Goal: Information Seeking & Learning: Learn about a topic

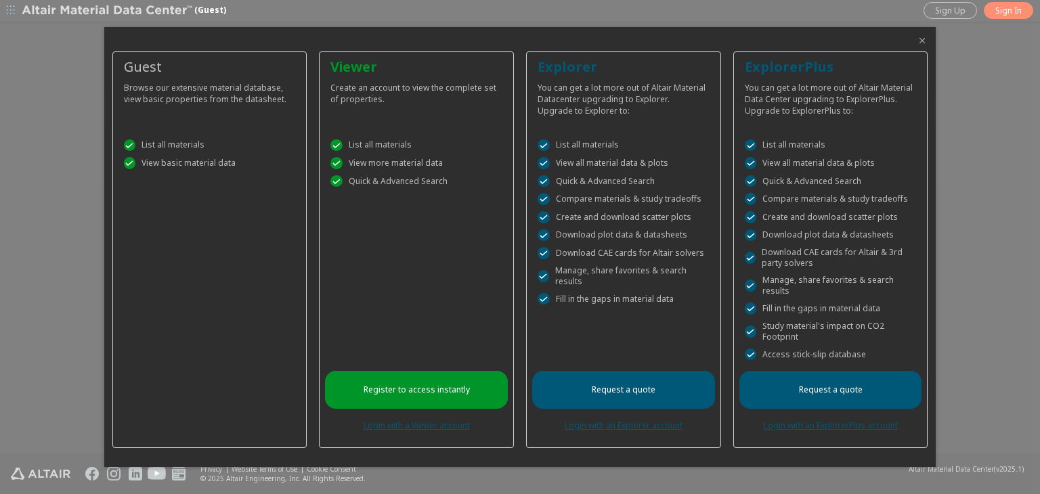
click at [839, 431] on div "Request a quote Login with an ExplorerPlus account" at bounding box center [831, 406] width 183 height 71
click at [842, 429] on link "Login with an ExplorerPlus account" at bounding box center [831, 426] width 134 height 12
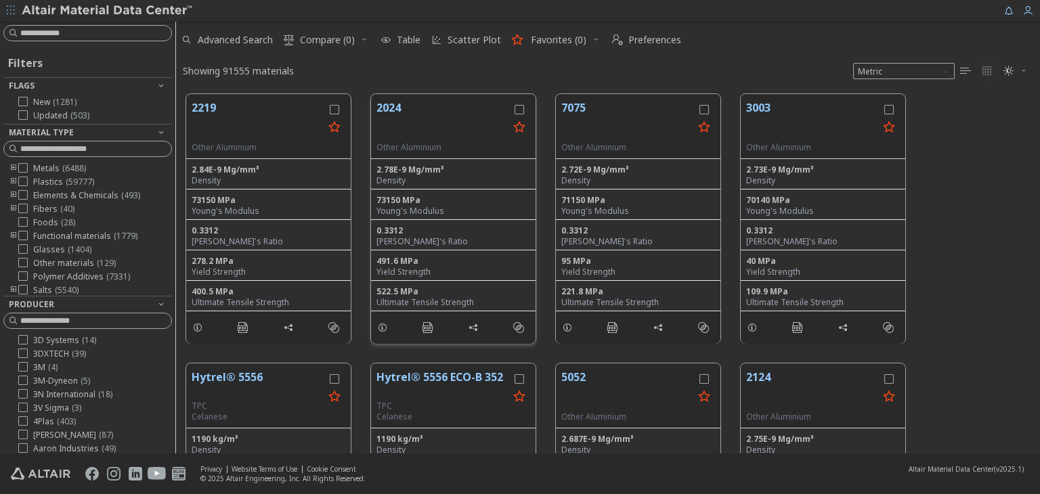
scroll to position [11, 11]
click at [90, 32] on input at bounding box center [95, 33] width 151 height 14
click at [996, 351] on div "2219 Other Aluminium 2.84E-9 Mg/mm³ Density 73150 MPa Young's Modulus 0.3312 Po…" at bounding box center [608, 219] width 864 height 270
click at [77, 36] on input at bounding box center [95, 33] width 151 height 14
type input "******"
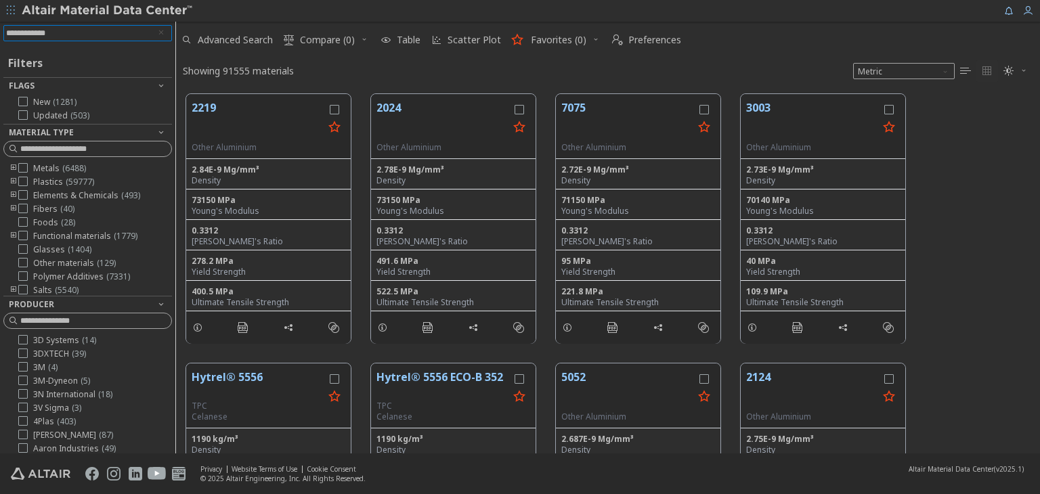
scroll to position [358, 853]
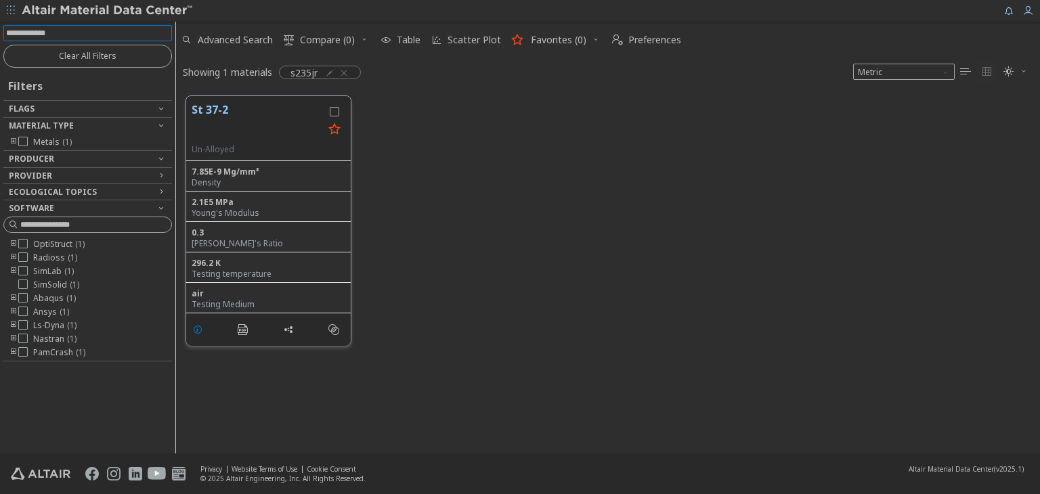
click at [198, 326] on icon "grid" at bounding box center [197, 329] width 11 height 11
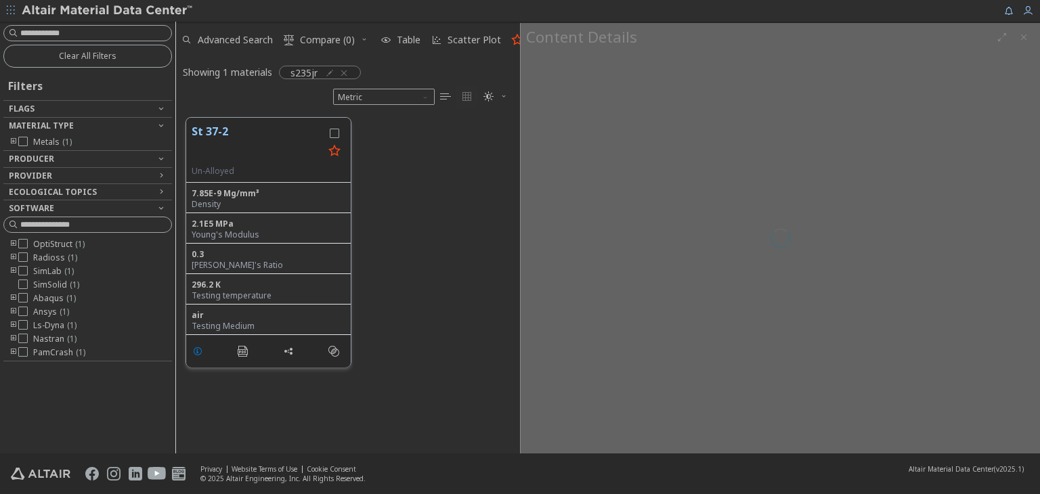
scroll to position [336, 333]
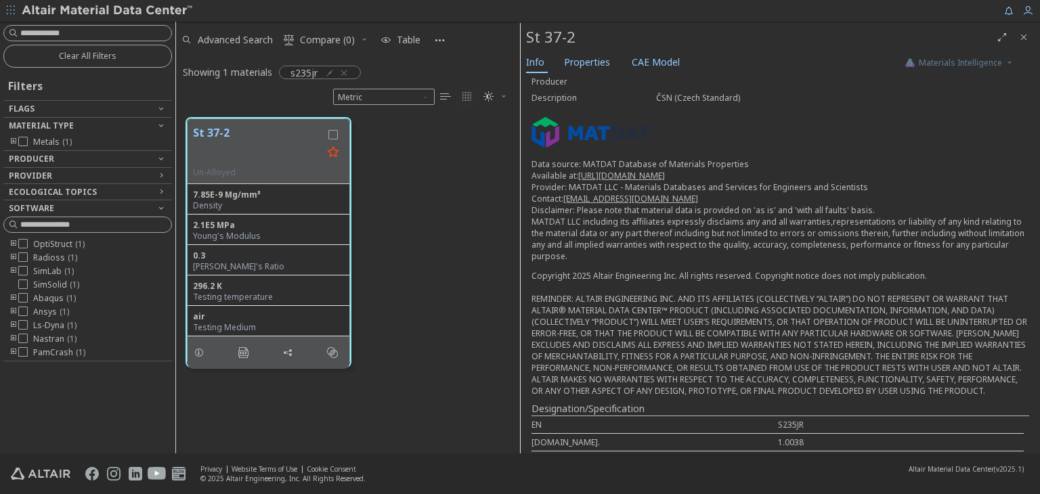
scroll to position [123, 0]
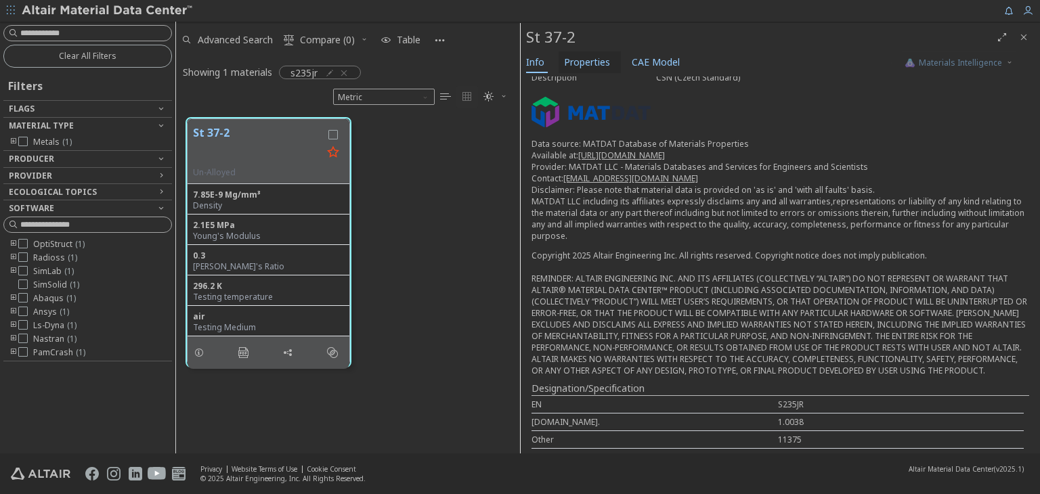
click at [586, 64] on span "Properties" at bounding box center [587, 62] width 46 height 22
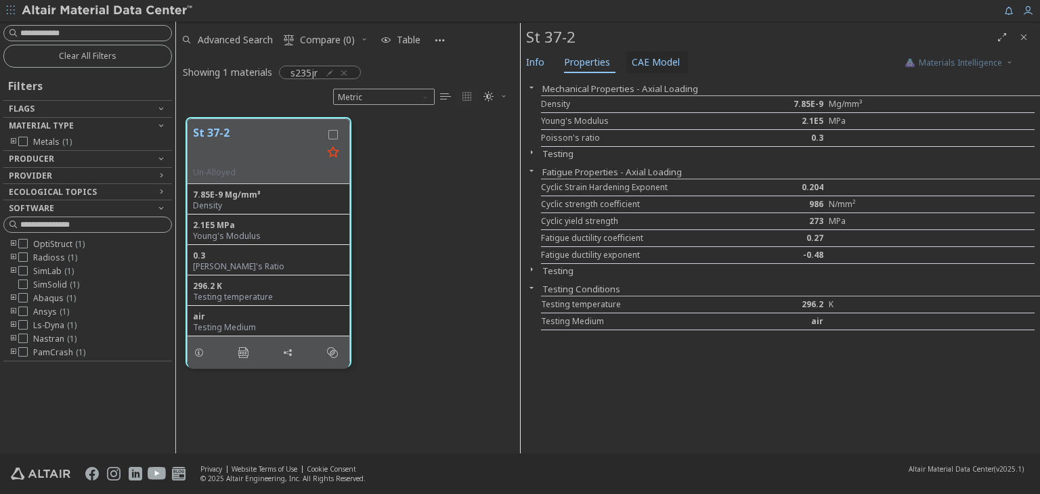
click at [651, 58] on span "CAE Model" at bounding box center [656, 62] width 48 height 22
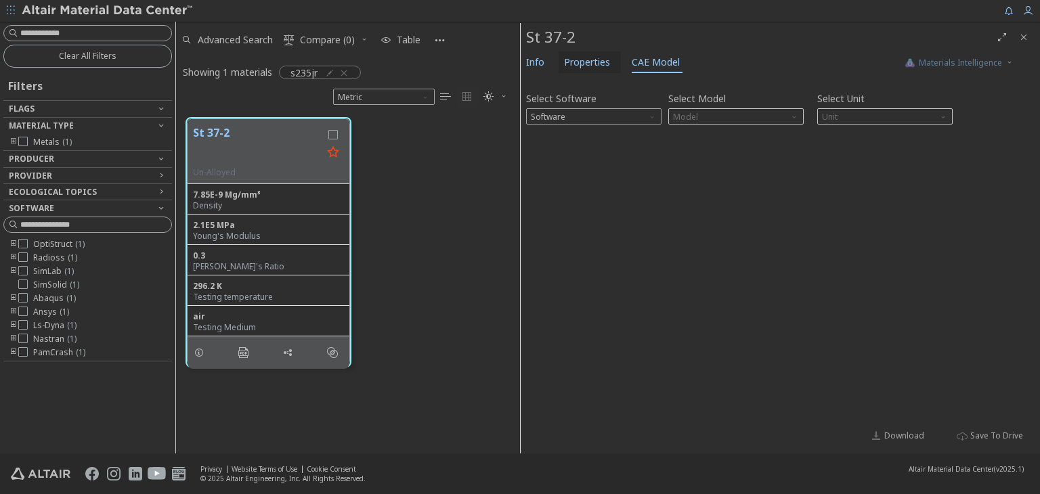
click at [589, 61] on span "Properties" at bounding box center [587, 62] width 46 height 22
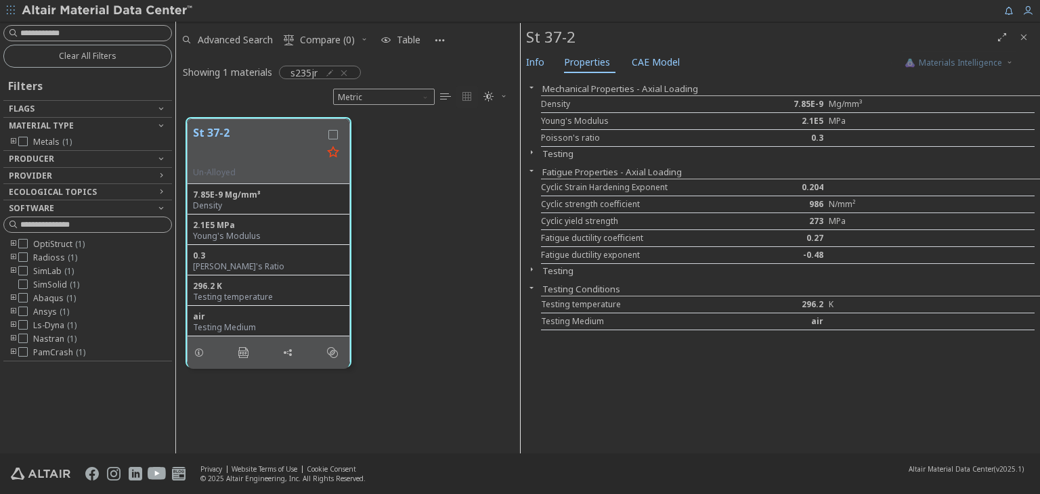
click at [529, 149] on icon "button" at bounding box center [531, 152] width 11 height 11
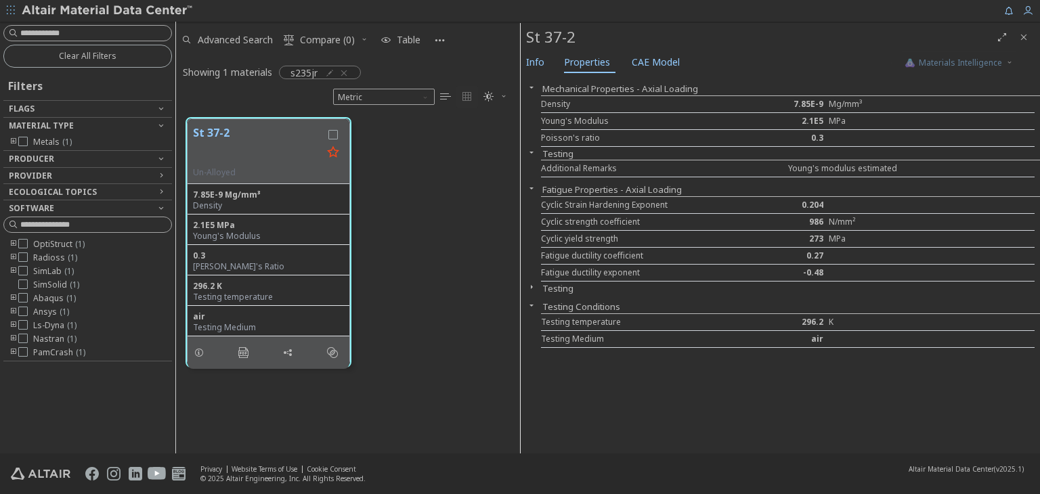
click at [529, 149] on icon "button" at bounding box center [531, 152] width 11 height 11
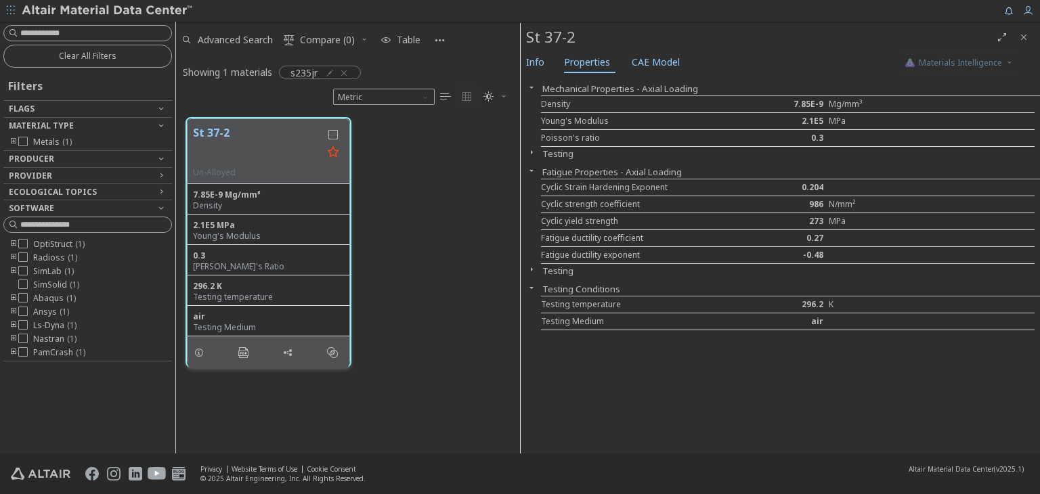
click at [330, 135] on icon "grid" at bounding box center [332, 134] width 9 height 9
click at [400, 39] on span "Table" at bounding box center [409, 39] width 24 height 9
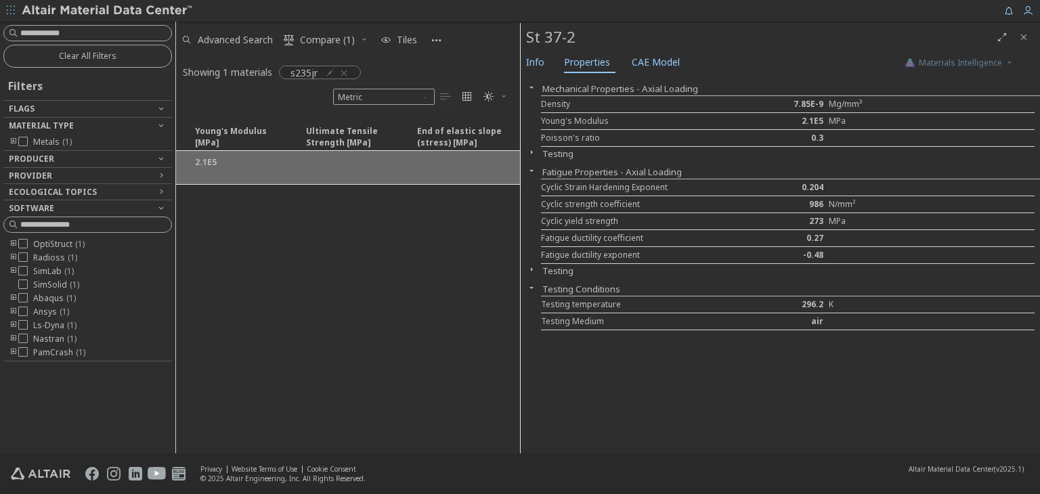
scroll to position [0, 0]
click at [303, 70] on span "s235jr" at bounding box center [304, 72] width 27 height 12
click at [541, 68] on span "Info" at bounding box center [535, 62] width 18 height 22
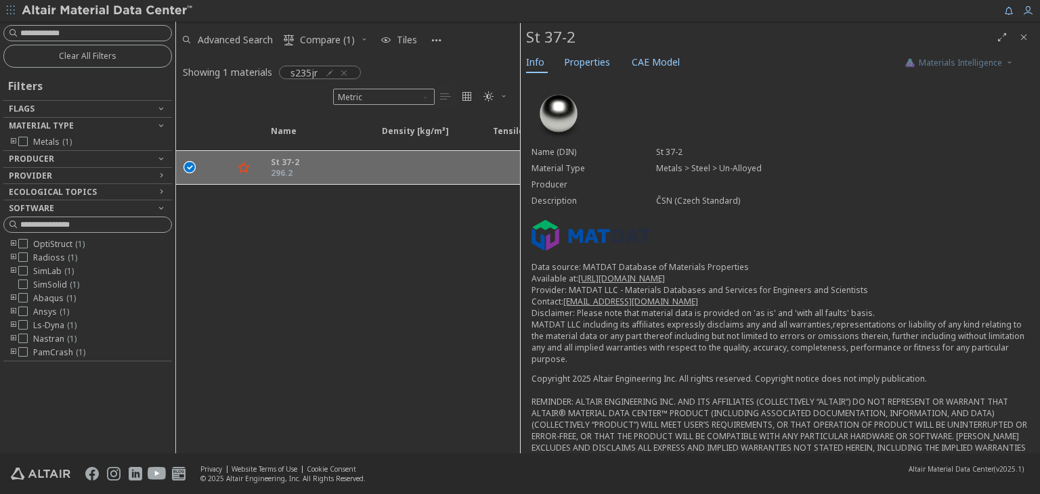
scroll to position [123, 0]
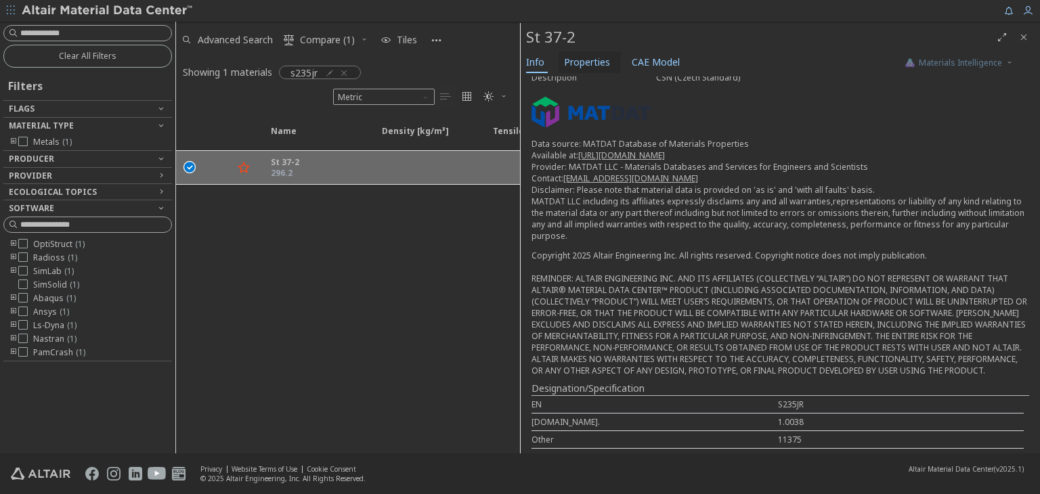
click at [582, 68] on span "Properties" at bounding box center [587, 62] width 46 height 22
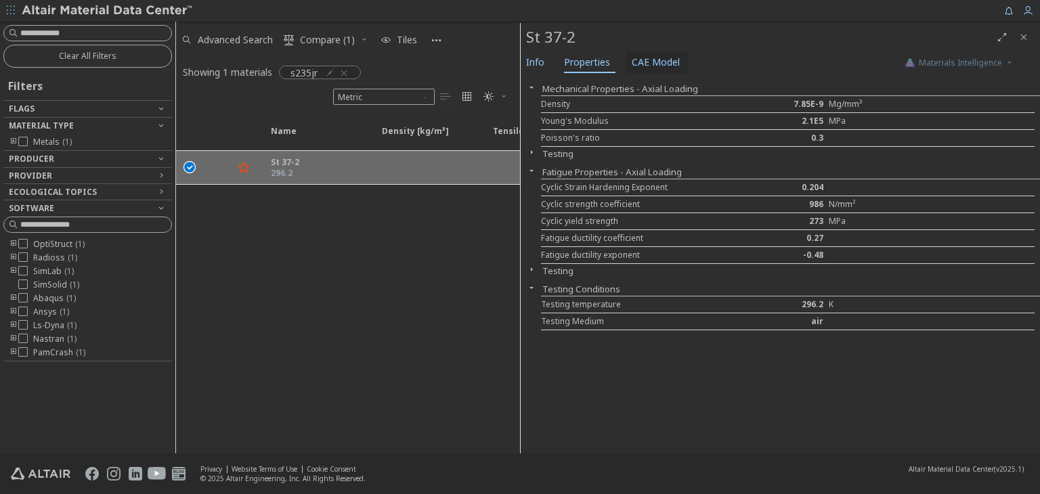
click at [653, 62] on span "CAE Model" at bounding box center [656, 62] width 48 height 22
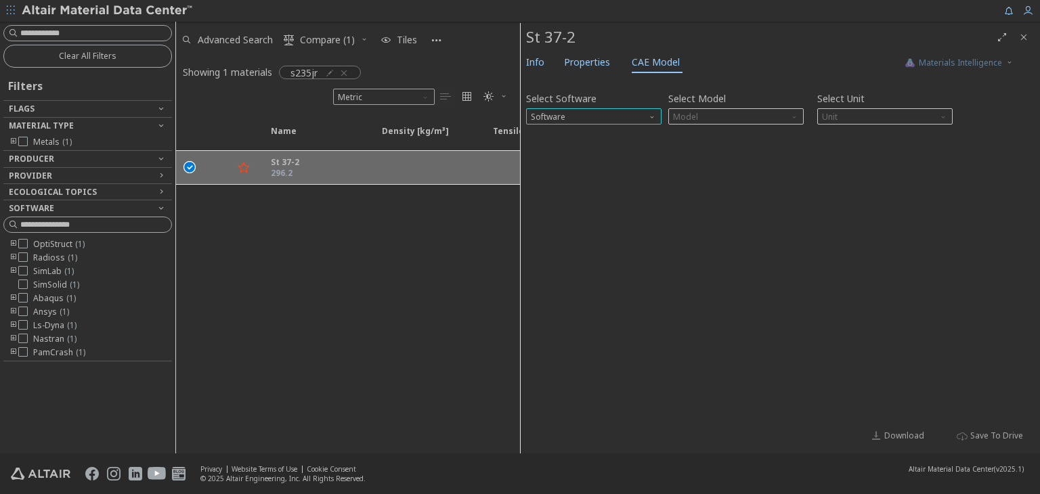
click at [651, 114] on span "Software" at bounding box center [653, 113] width 11 height 11
click at [563, 182] on span "SimSolid" at bounding box center [549, 182] width 34 height 11
click at [738, 113] on span "Model" at bounding box center [735, 116] width 135 height 16
click at [738, 134] on span "SimSolid Card" at bounding box center [736, 133] width 125 height 9
click at [909, 433] on span "Download" at bounding box center [904, 436] width 40 height 11
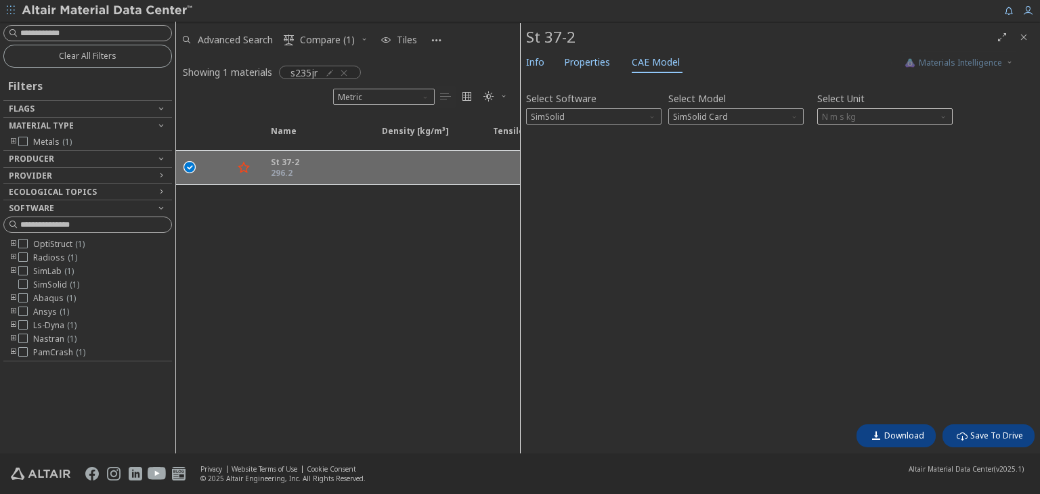
click at [928, 204] on div "Select Software SimSolid Select Model SimSolid Card Select Unit N m s kg Invali…" at bounding box center [780, 250] width 509 height 336
click at [843, 117] on span "N m s kg" at bounding box center [884, 116] width 135 height 16
click at [609, 114] on span "SimSolid" at bounding box center [593, 116] width 135 height 16
click at [574, 137] on span "OptiStruct" at bounding box center [594, 133] width 125 height 9
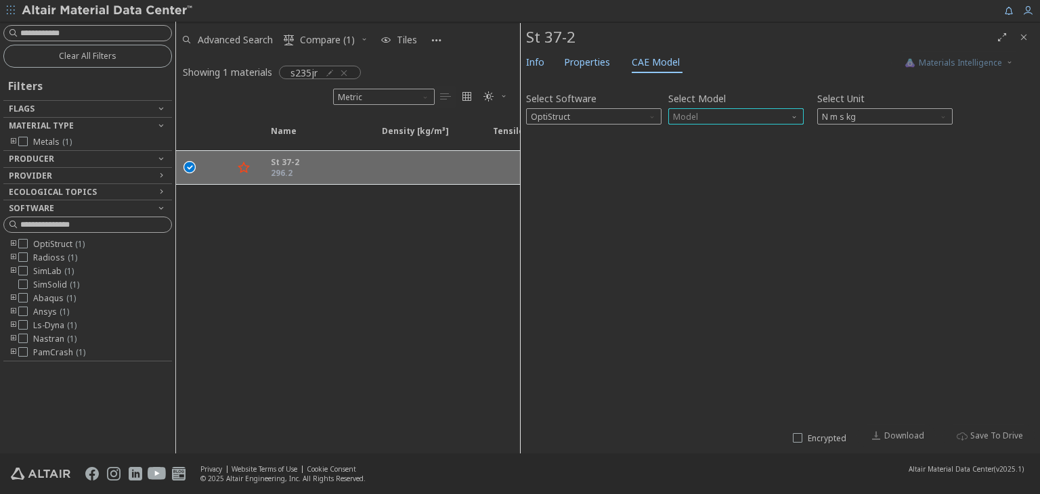
click at [724, 115] on span "Model" at bounding box center [735, 116] width 135 height 16
click at [720, 132] on span "Mat1" at bounding box center [736, 133] width 125 height 9
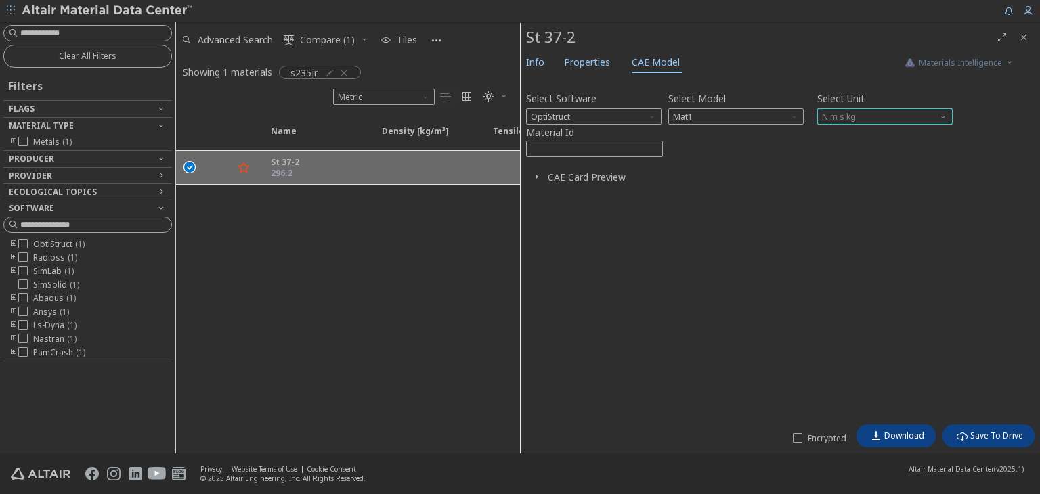
click at [872, 118] on span "N m s kg" at bounding box center [884, 116] width 135 height 16
click at [759, 157] on div "Select Software OptiStruct Select Model Mat1 Select Unit N m s kg Material Id *…" at bounding box center [780, 250] width 509 height 336
click at [653, 147] on input "****" at bounding box center [594, 149] width 135 height 15
type input "****"
click at [651, 152] on input "****" at bounding box center [594, 149] width 135 height 15
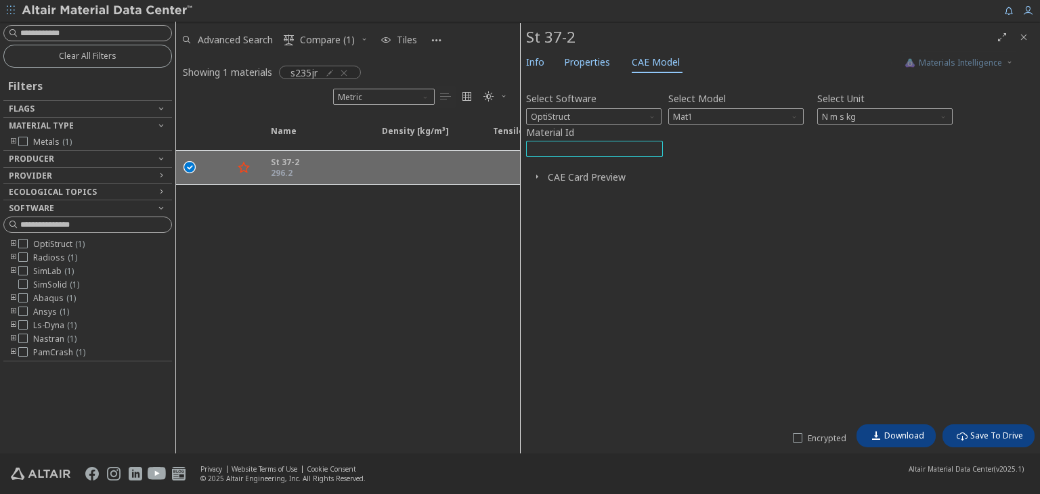
click at [536, 177] on icon "button" at bounding box center [537, 176] width 11 height 11
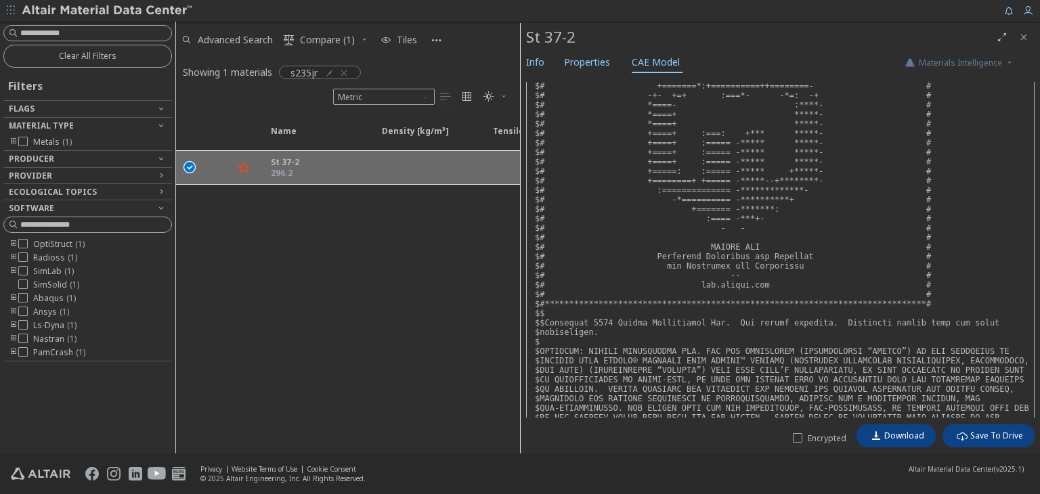
scroll to position [456, 0]
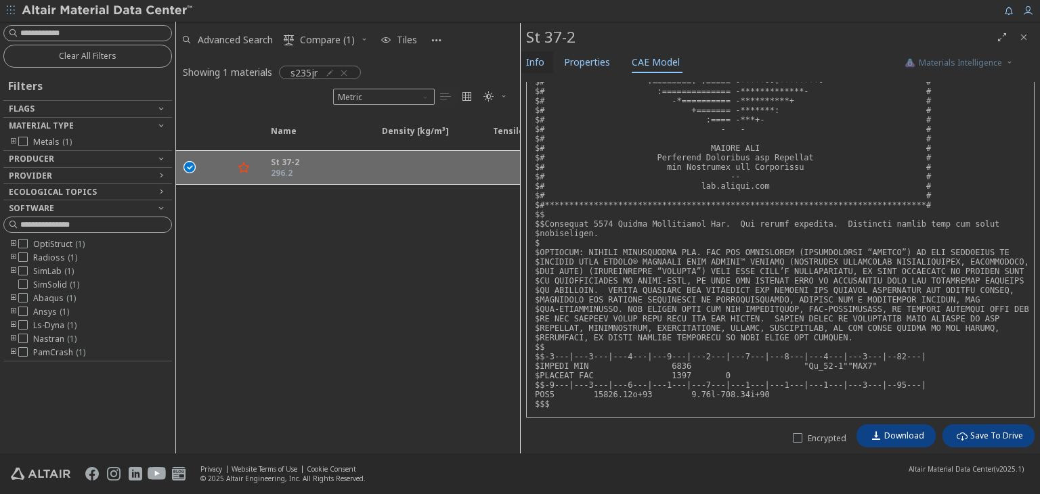
click at [544, 60] on span "Info" at bounding box center [535, 62] width 18 height 22
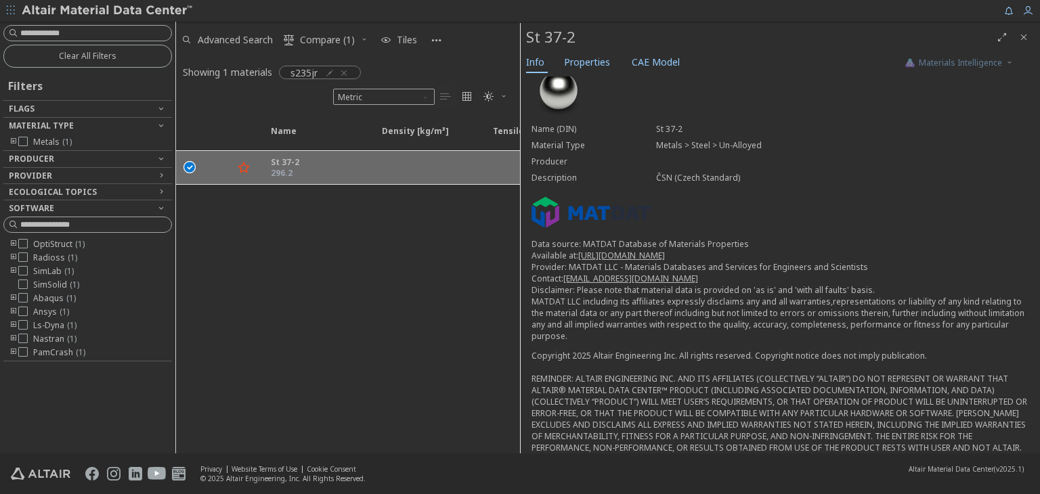
scroll to position [0, 0]
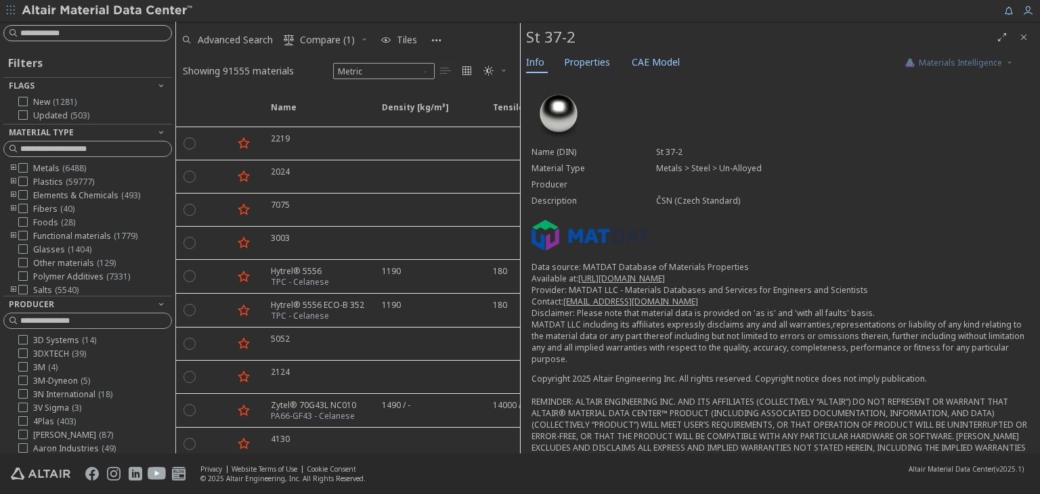
click at [88, 35] on input at bounding box center [95, 33] width 151 height 14
type input "******"
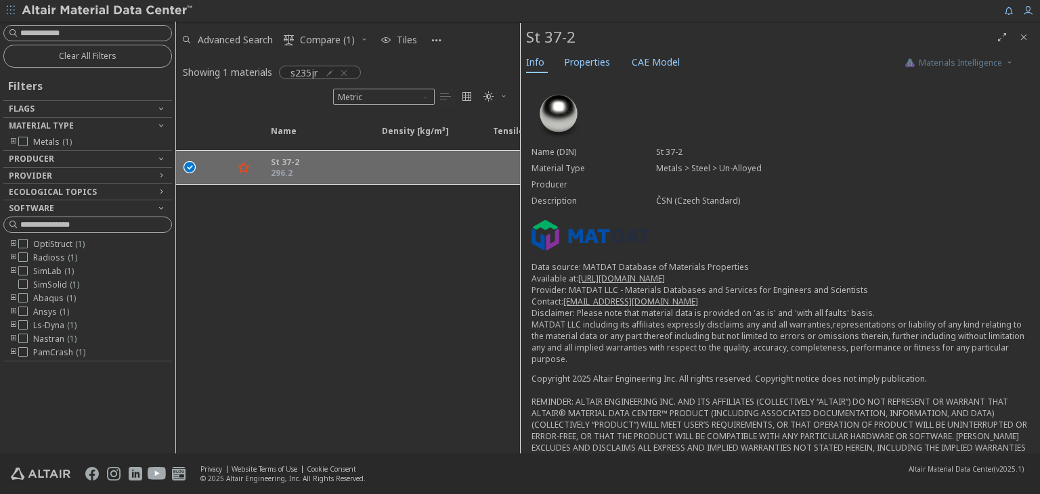
click at [349, 6] on div at bounding box center [594, 11] width 801 height 22
click at [89, 58] on span "Clear All Filters" at bounding box center [88, 56] width 58 height 11
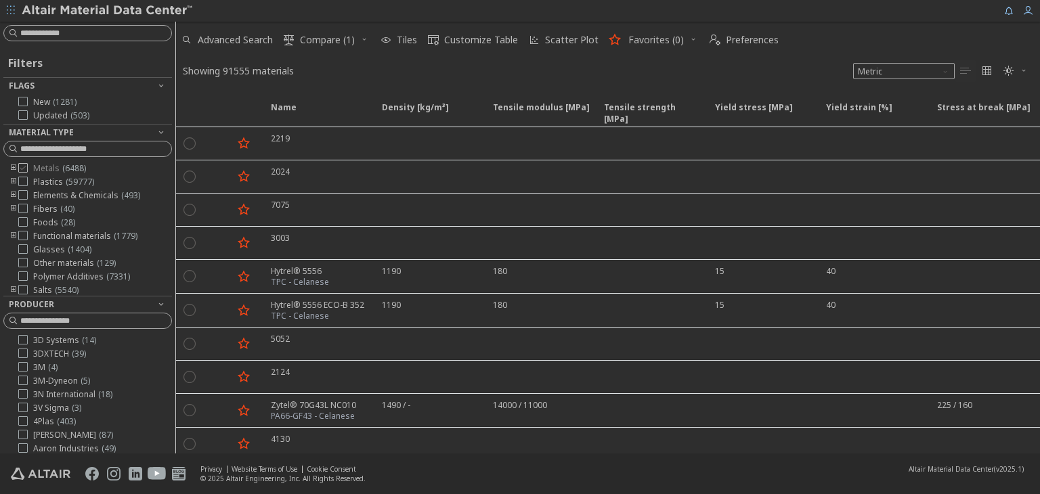
click at [22, 168] on icon at bounding box center [22, 167] width 9 height 9
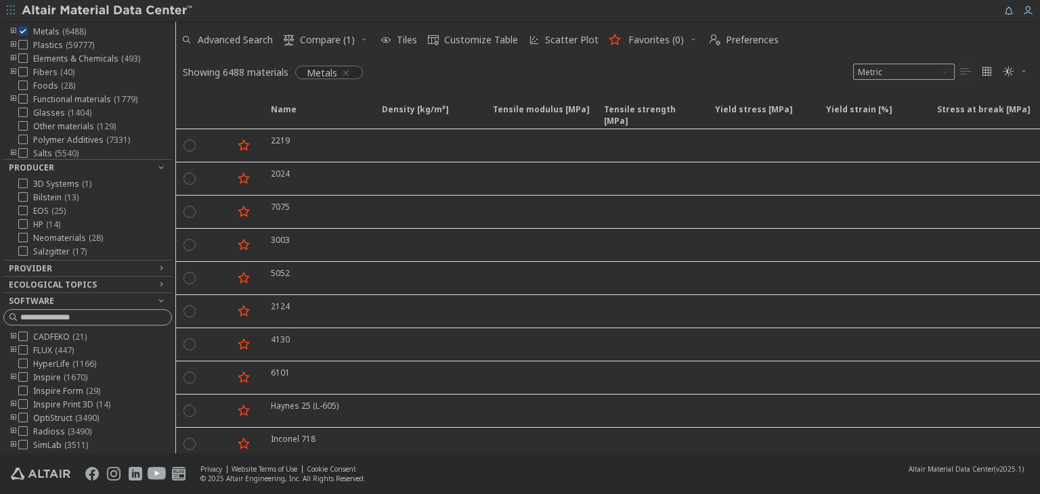
scroll to position [174, 0]
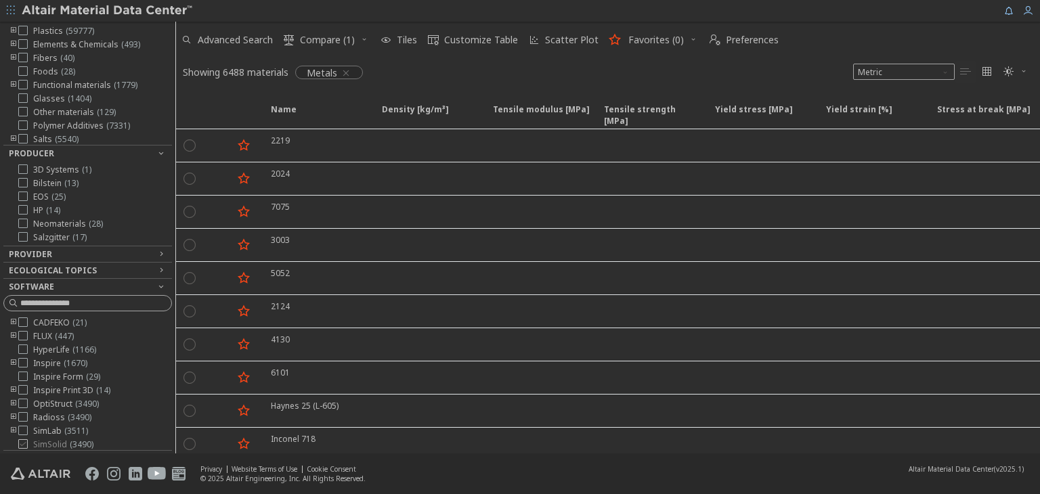
click at [24, 440] on icon at bounding box center [22, 444] width 9 height 9
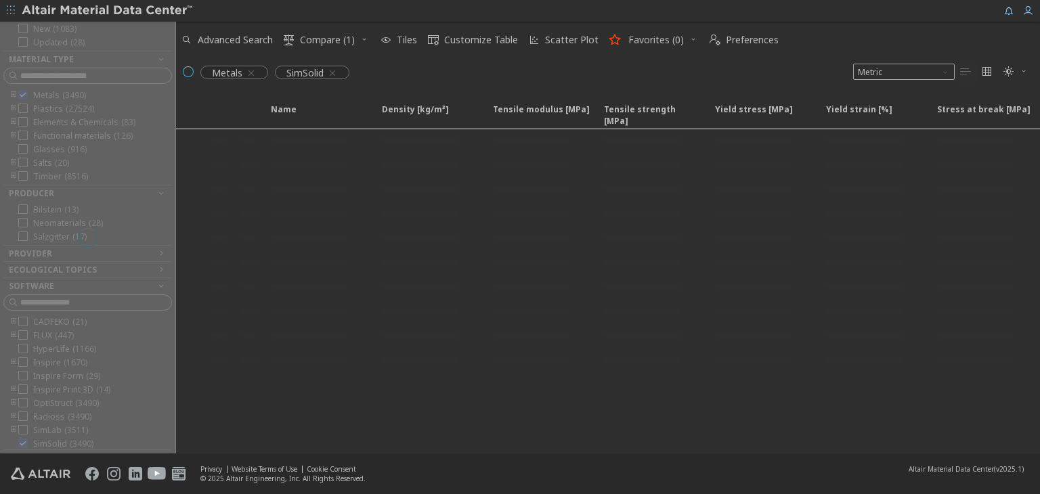
scroll to position [95, 0]
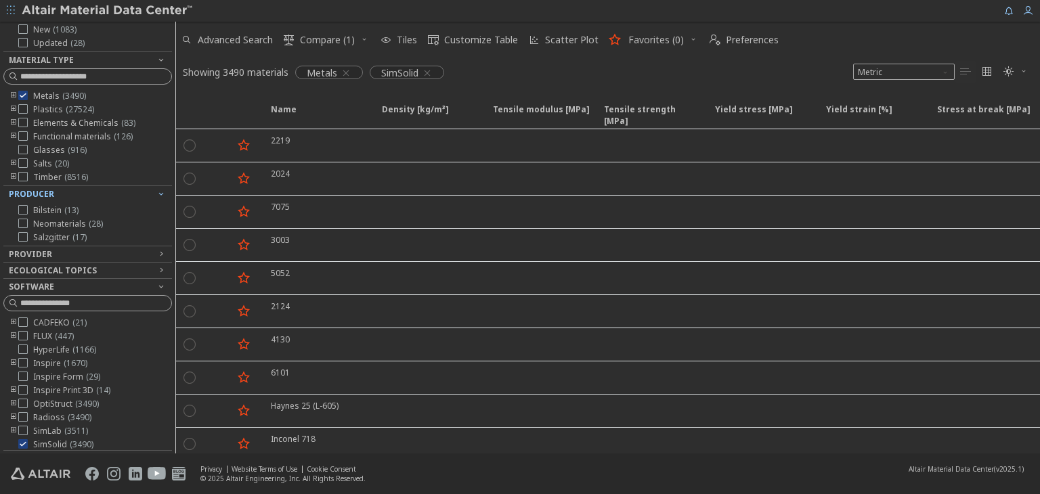
click at [95, 191] on div "Producer" at bounding box center [82, 194] width 147 height 11
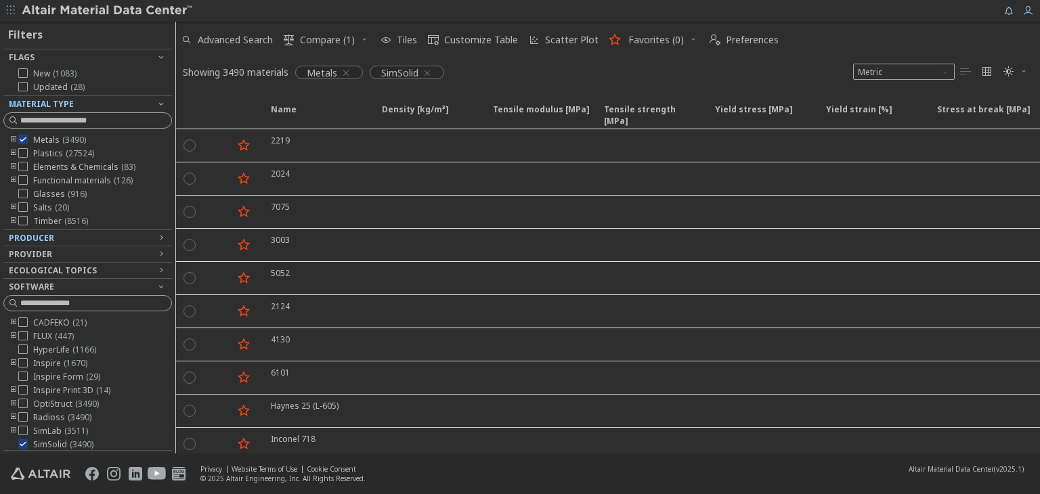
click at [102, 104] on div "Material Type" at bounding box center [82, 104] width 147 height 11
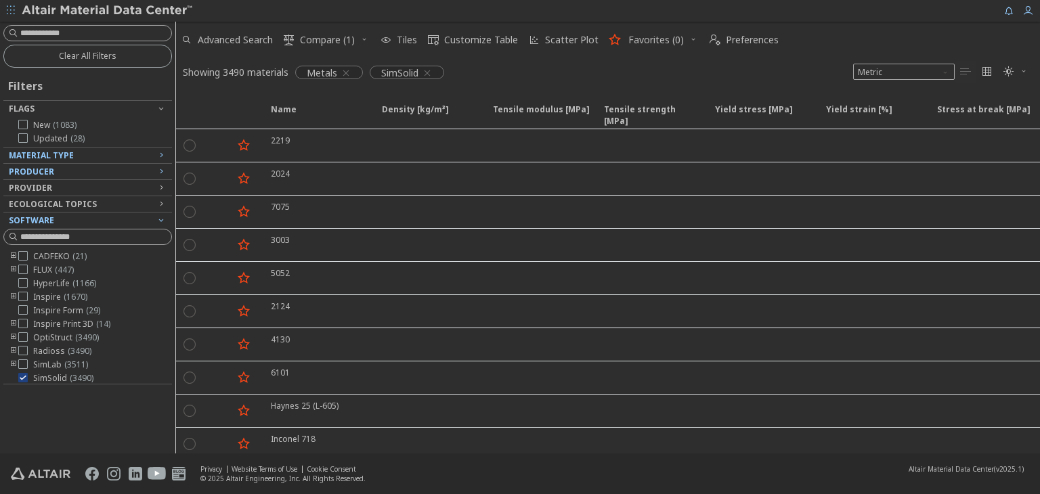
click at [92, 217] on div "Software" at bounding box center [82, 220] width 147 height 11
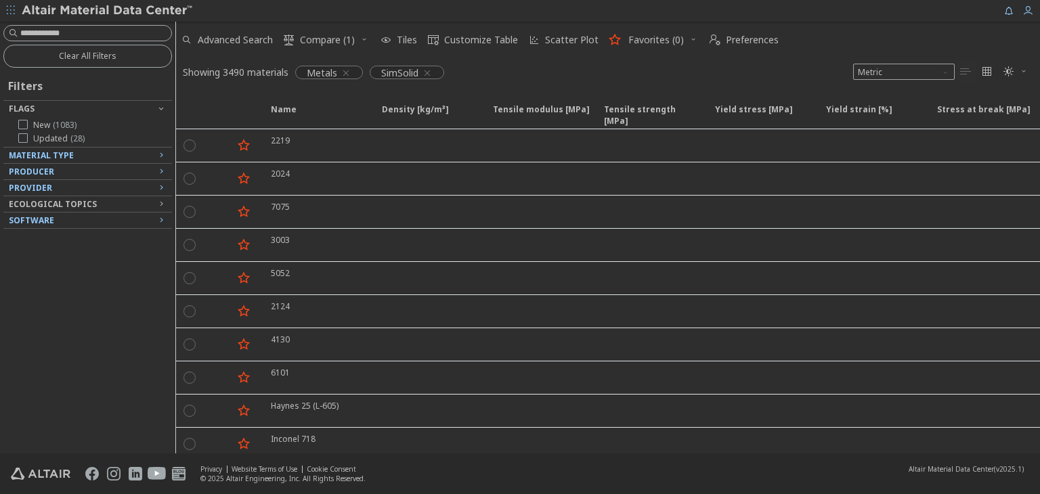
click at [92, 189] on div "Provider" at bounding box center [82, 188] width 147 height 11
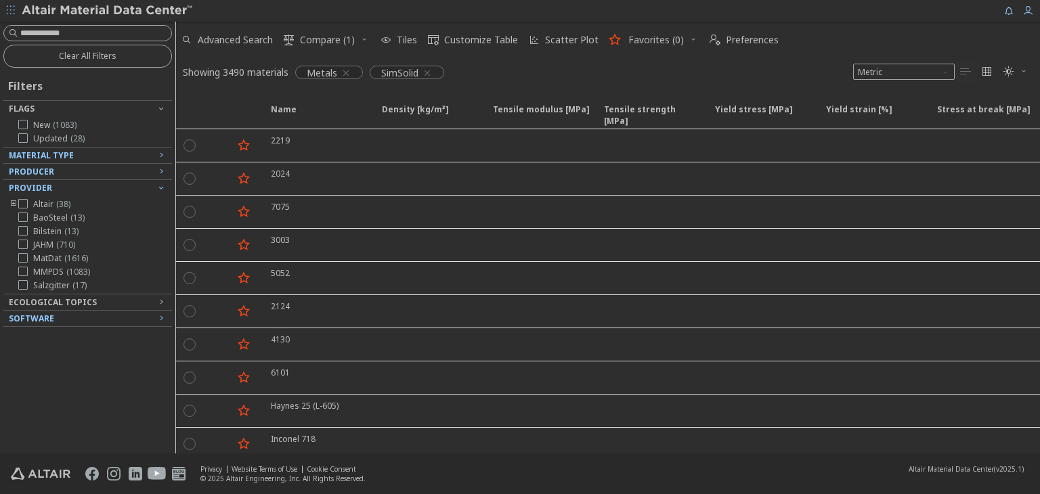
click at [92, 189] on div "Provider" at bounding box center [82, 188] width 147 height 11
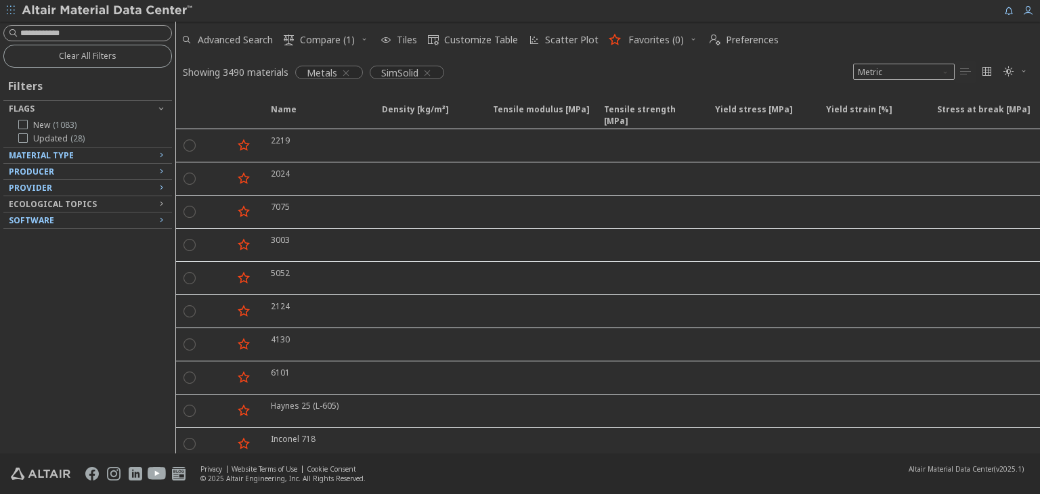
click at [92, 174] on div "Producer" at bounding box center [82, 172] width 147 height 11
click at [39, 190] on span "Provider" at bounding box center [30, 188] width 43 height 12
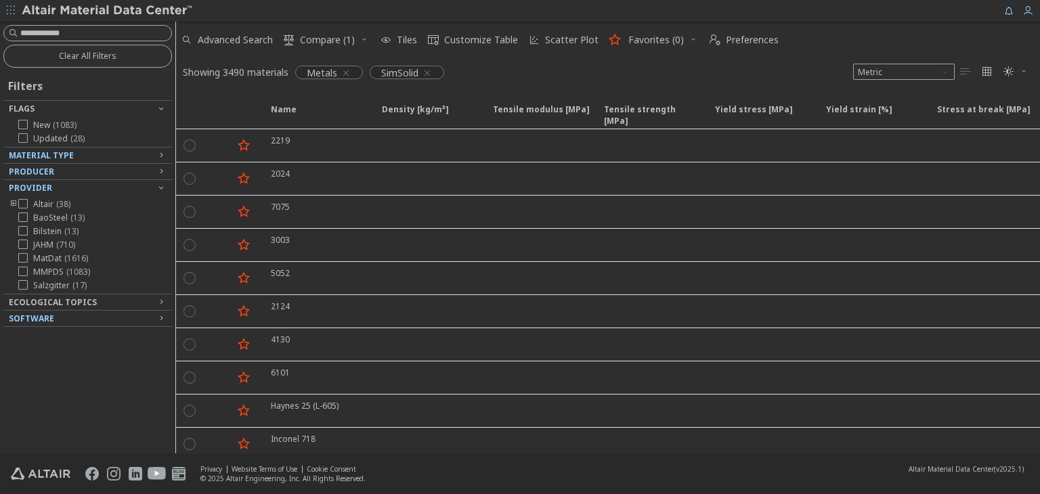
click at [43, 188] on span "Provider" at bounding box center [30, 188] width 43 height 12
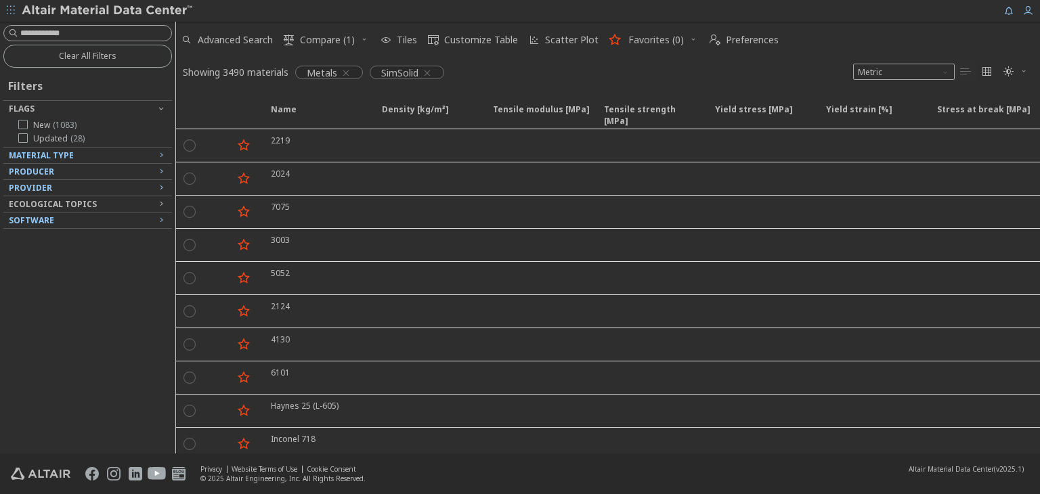
click at [50, 170] on span "Producer" at bounding box center [31, 172] width 45 height 12
click at [36, 155] on span "Material Type" at bounding box center [41, 156] width 65 height 12
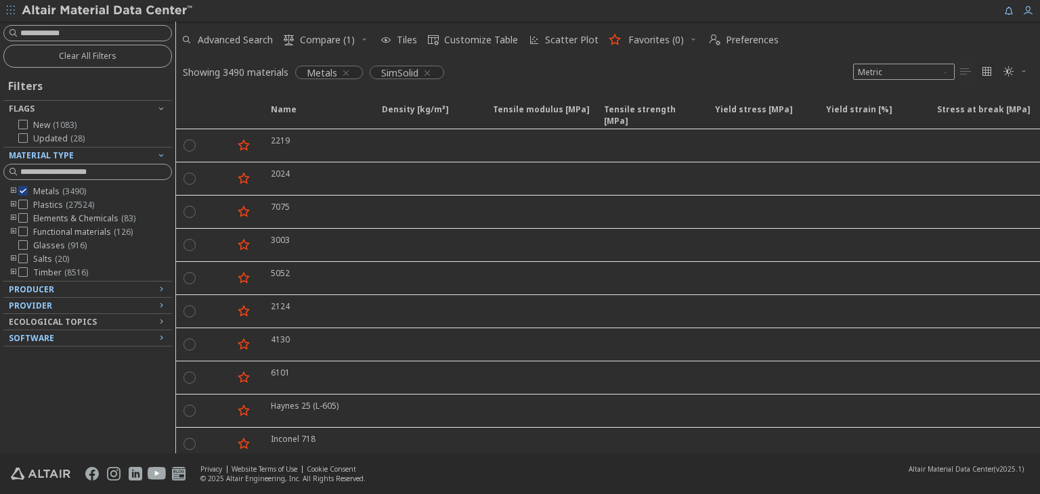
click at [36, 155] on span "Material Type" at bounding box center [41, 156] width 65 height 12
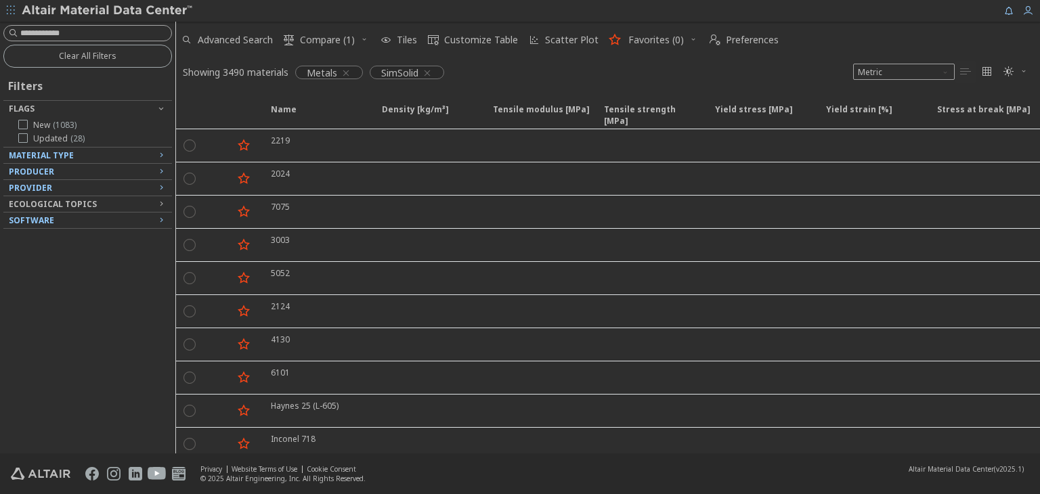
click at [41, 176] on span "Producer" at bounding box center [31, 172] width 45 height 12
click at [73, 168] on div "Producer" at bounding box center [82, 172] width 147 height 11
click at [69, 186] on div "Provider" at bounding box center [82, 188] width 147 height 11
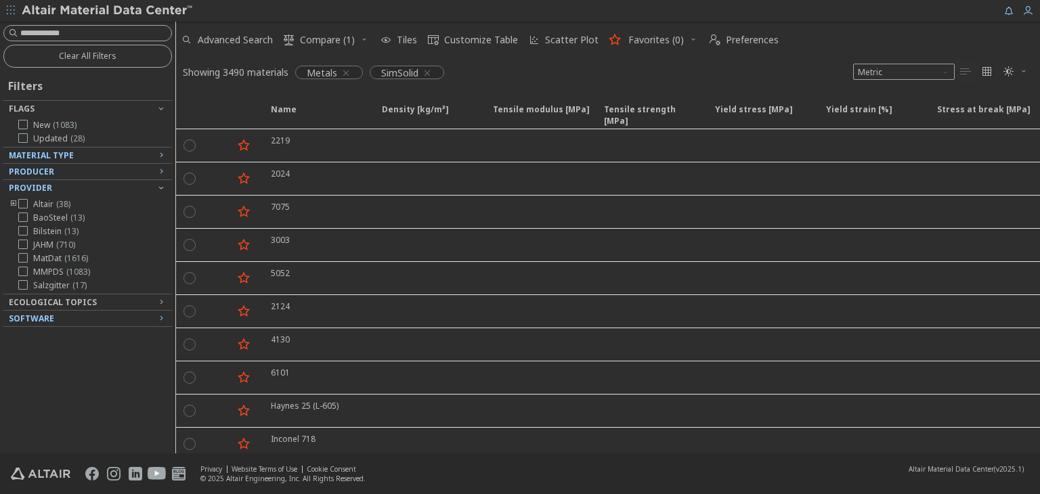
click at [64, 183] on div "Provider" at bounding box center [82, 188] width 147 height 11
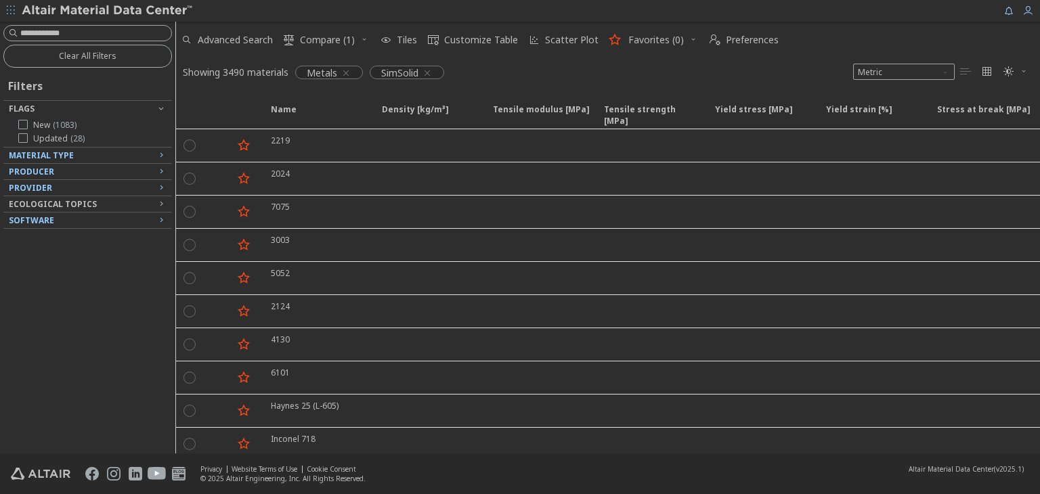
click at [54, 223] on div "Software" at bounding box center [82, 220] width 147 height 11
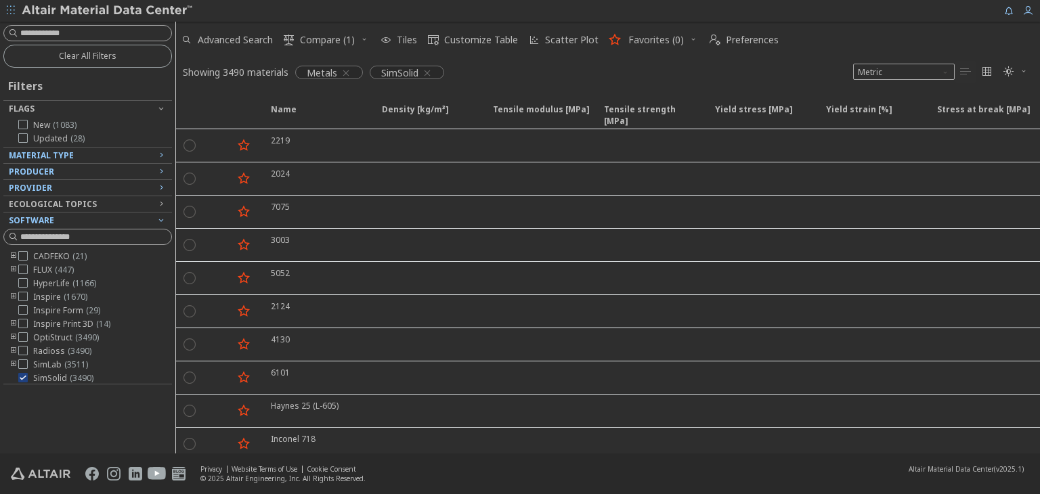
click at [79, 217] on div "Software" at bounding box center [82, 220] width 147 height 11
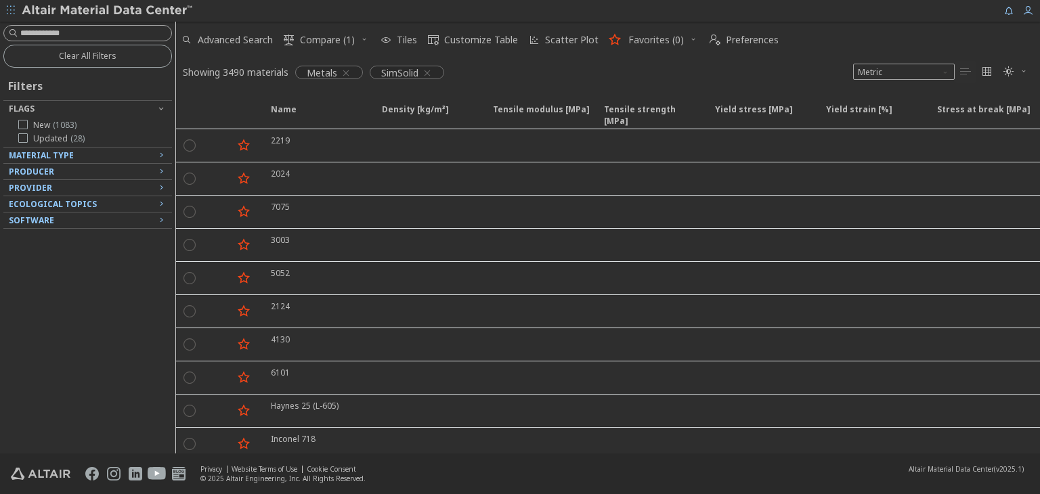
click at [89, 201] on span "Ecological Topics" at bounding box center [53, 204] width 88 height 12
click at [116, 200] on div "Ecological Topics" at bounding box center [82, 204] width 147 height 11
click at [91, 34] on input at bounding box center [95, 33] width 151 height 14
paste input "********"
type input "********"
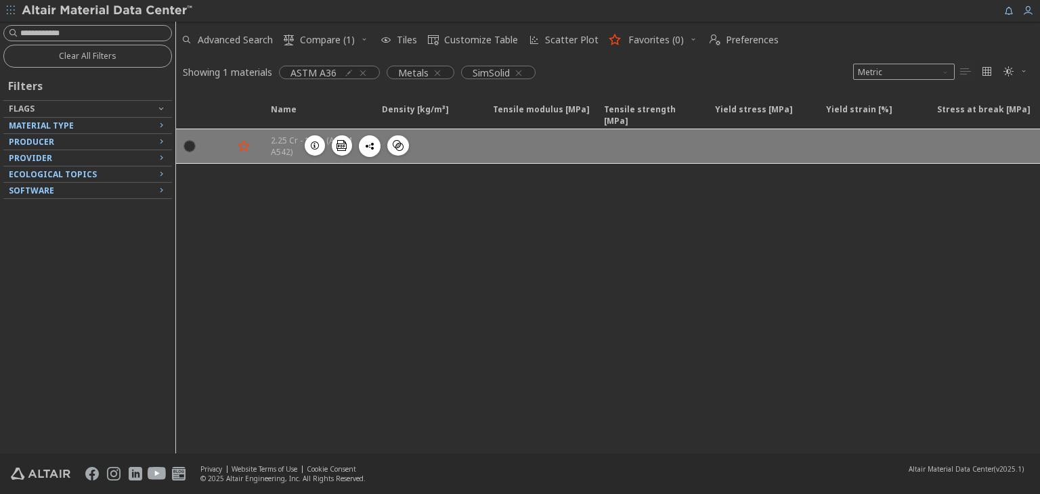
click at [508, 150] on div at bounding box center [540, 146] width 111 height 34
click at [196, 144] on div " " at bounding box center [189, 146] width 27 height 24
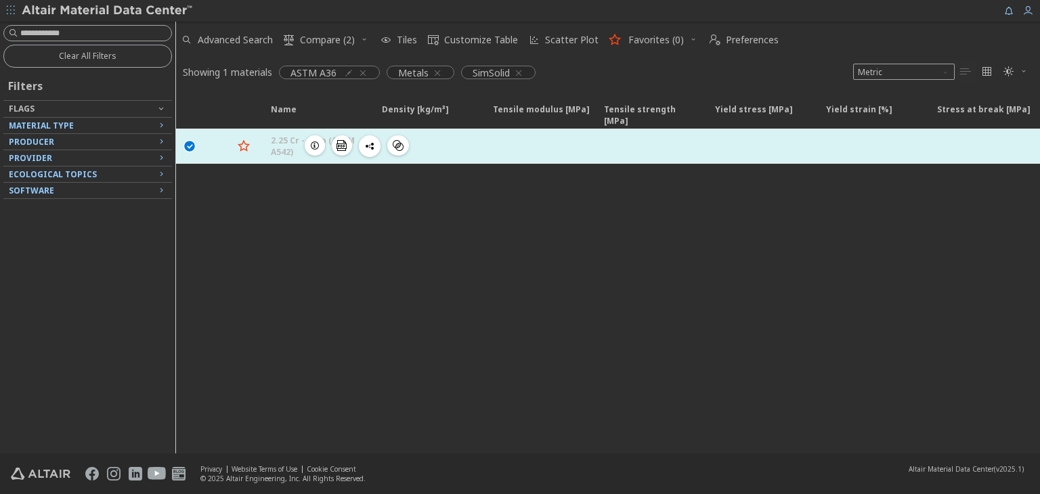
click at [277, 136] on div "2.25 Cr - 1 Mo (ASTM A542)" at bounding box center [322, 146] width 103 height 23
click at [277, 144] on div "2.25 Cr - 1 Mo (ASTM A542)" at bounding box center [322, 146] width 103 height 23
click at [191, 144] on icon "" at bounding box center [190, 146] width 12 height 12
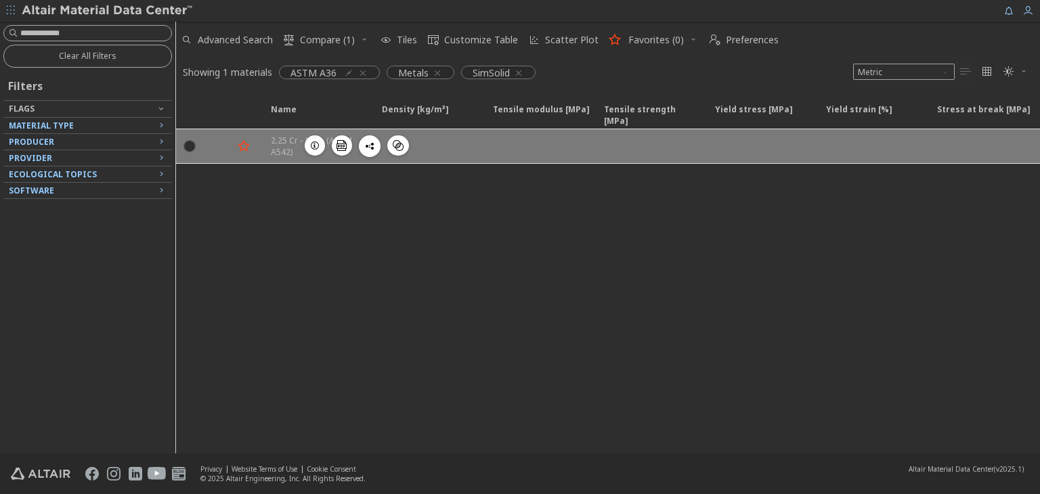
click at [271, 133] on div "2.25 Cr - 1 Mo (ASTM A542)  " at bounding box center [318, 146] width 111 height 34
click at [279, 144] on div "2.25 Cr - 1 Mo (ASTM A542)" at bounding box center [322, 146] width 103 height 23
drag, startPoint x: 280, startPoint y: 152, endPoint x: 283, endPoint y: 137, distance: 14.5
click at [282, 144] on div "2.25 Cr - 1 Mo (ASTM A542)  " at bounding box center [318, 146] width 111 height 34
click at [283, 137] on div "2.25 Cr - 1 Mo (ASTM A542)" at bounding box center [322, 146] width 103 height 23
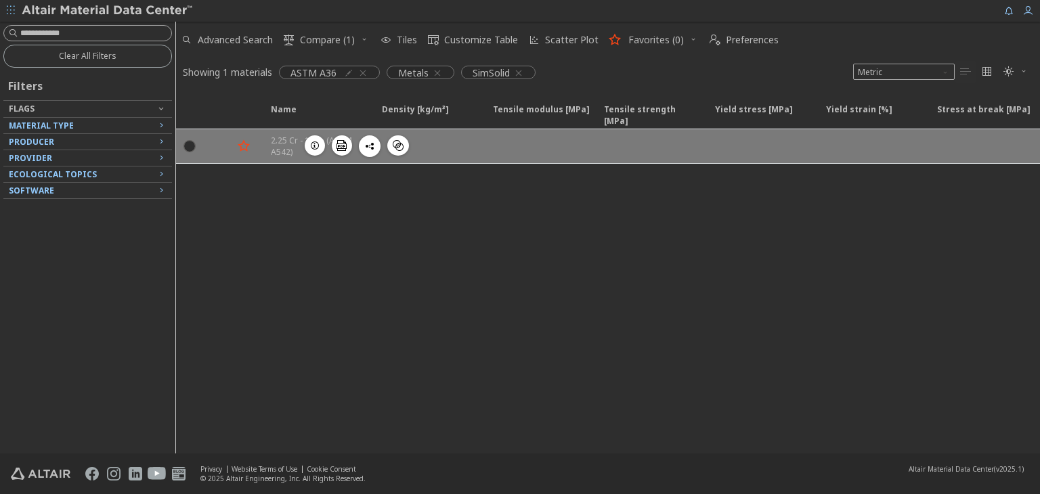
click at [283, 137] on div "2.25 Cr - 1 Mo (ASTM A542)" at bounding box center [322, 146] width 103 height 23
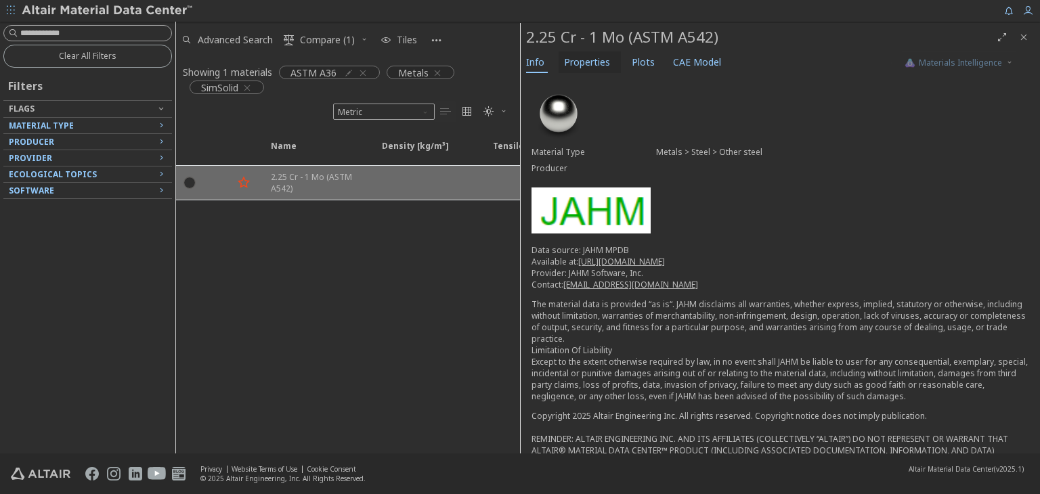
click at [597, 63] on span "Properties" at bounding box center [587, 62] width 46 height 22
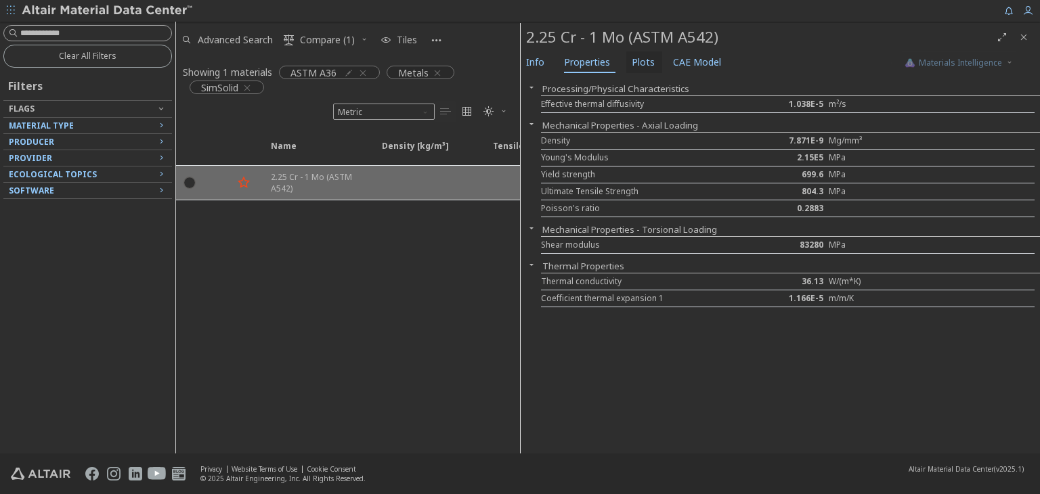
click at [645, 68] on span "Plots" at bounding box center [643, 62] width 23 height 22
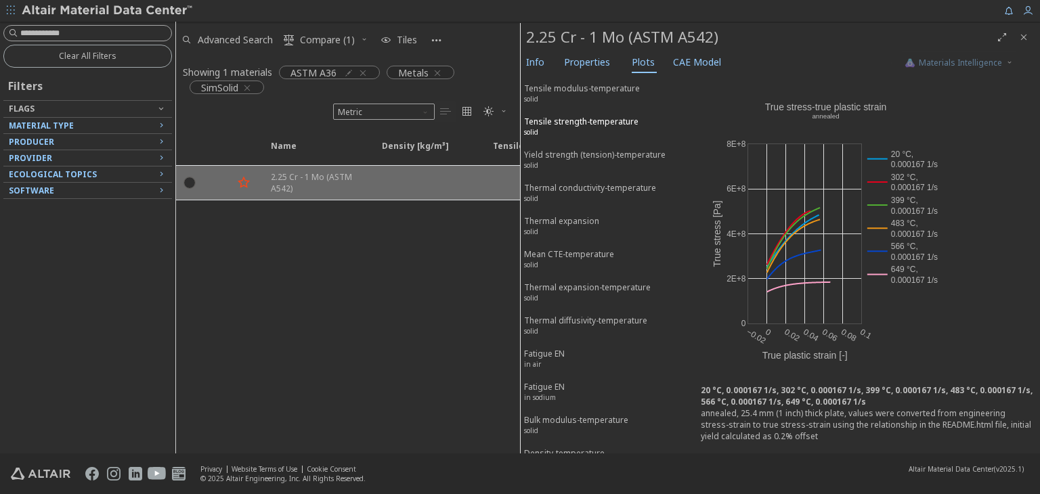
scroll to position [486, 0]
click at [570, 347] on span "Fatigue EN in air" at bounding box center [607, 359] width 167 height 25
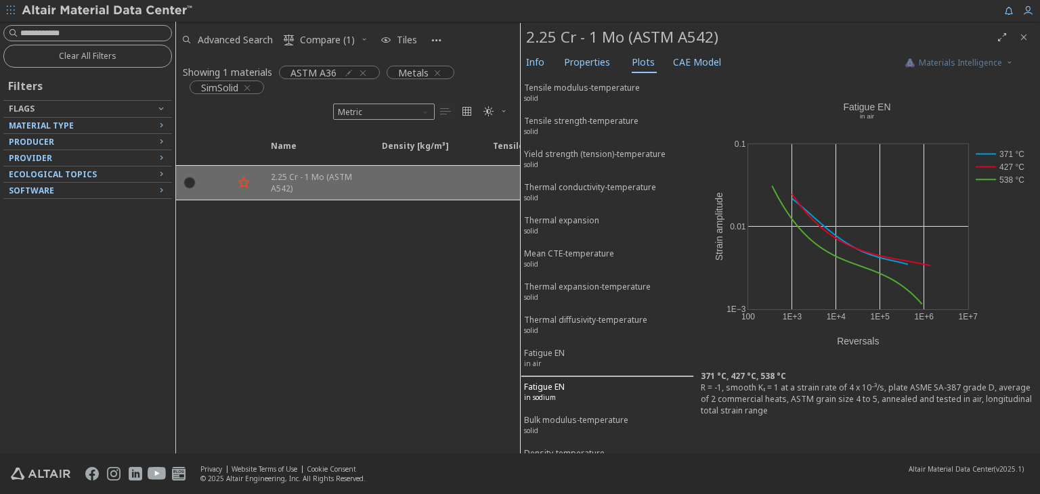
click at [553, 381] on div "Fatigue EN in sodium" at bounding box center [544, 393] width 41 height 25
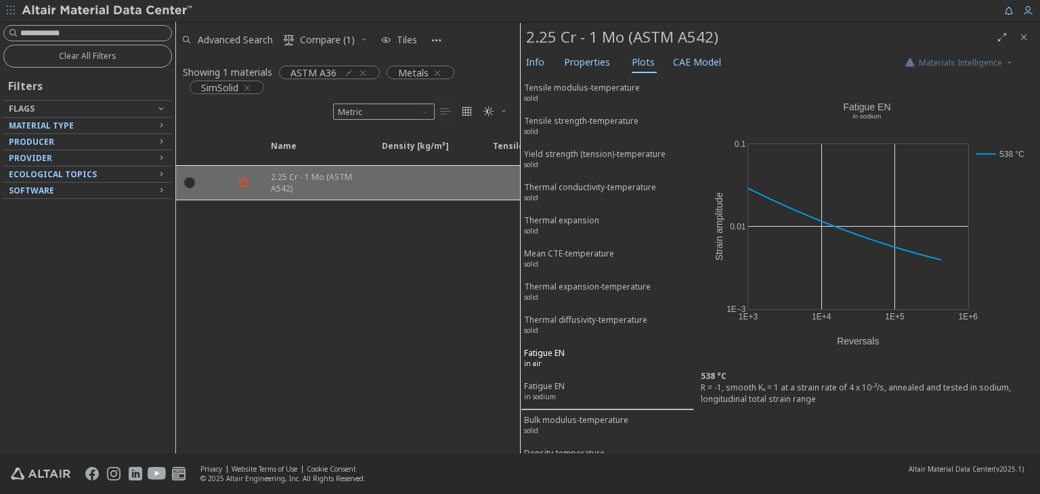
click at [548, 347] on div "Fatigue EN in air" at bounding box center [544, 359] width 41 height 25
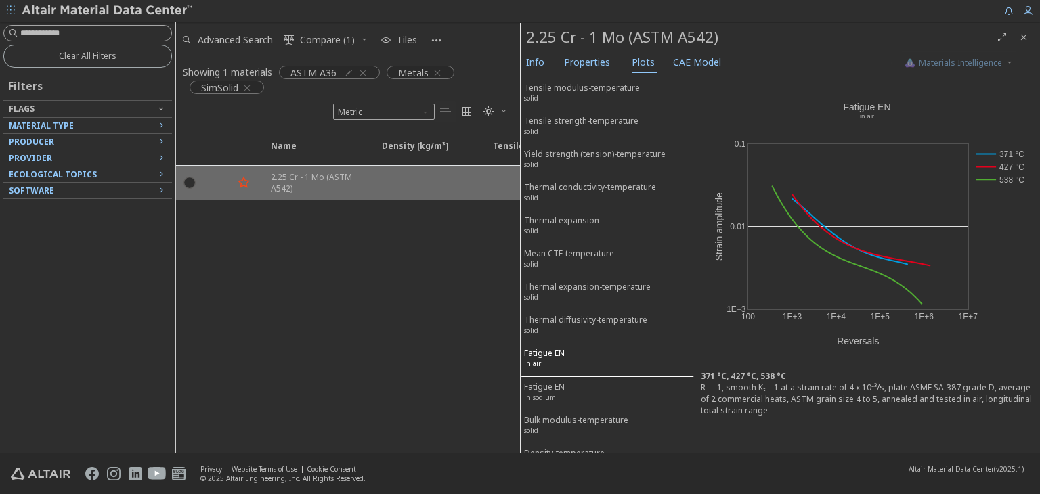
click at [569, 347] on span "Fatigue EN in air" at bounding box center [607, 359] width 167 height 25
click at [563, 381] on div "Fatigue EN in sodium" at bounding box center [544, 393] width 41 height 25
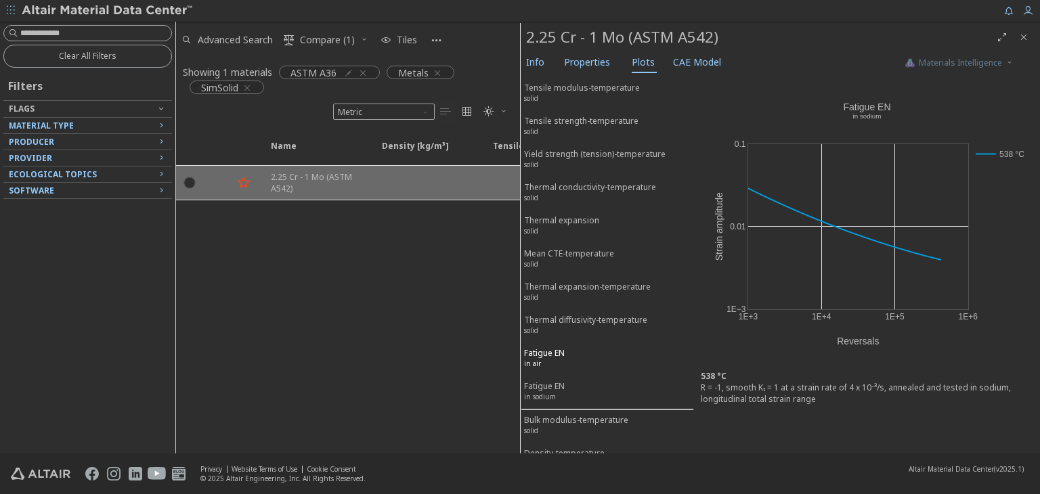
click at [576, 347] on span "Fatigue EN in air" at bounding box center [607, 359] width 167 height 25
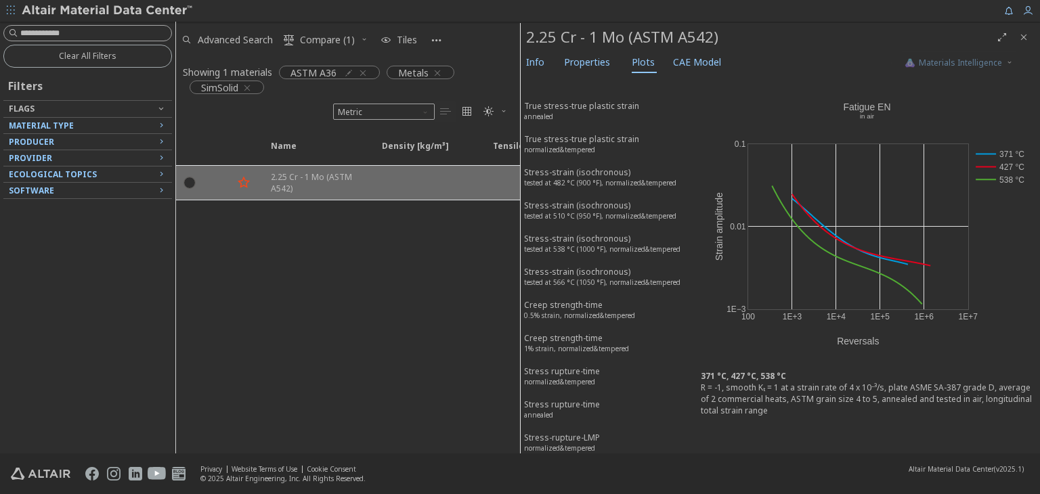
scroll to position [0, 0]
click at [50, 124] on span "Material Type" at bounding box center [41, 126] width 65 height 12
click at [364, 74] on icon "button" at bounding box center [363, 73] width 11 height 11
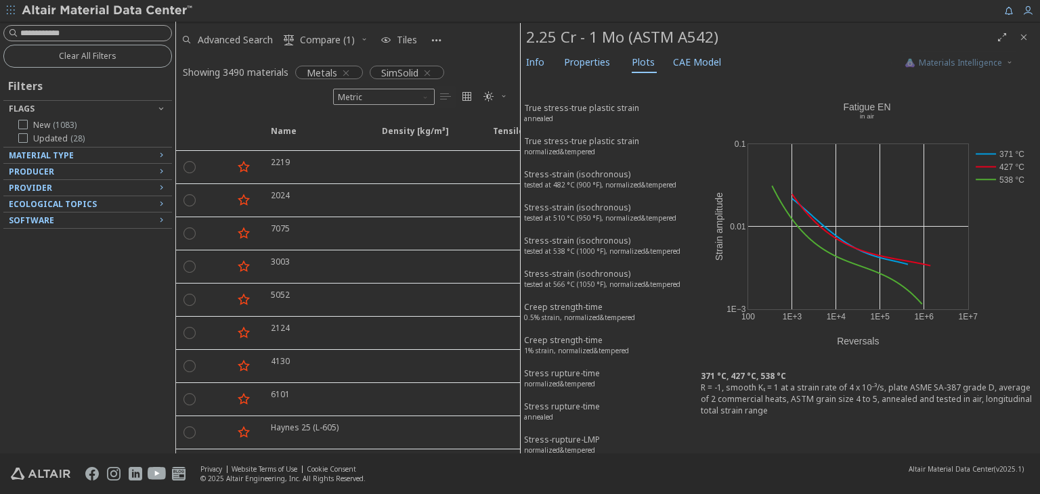
click at [1021, 36] on icon "Close" at bounding box center [1024, 37] width 11 height 11
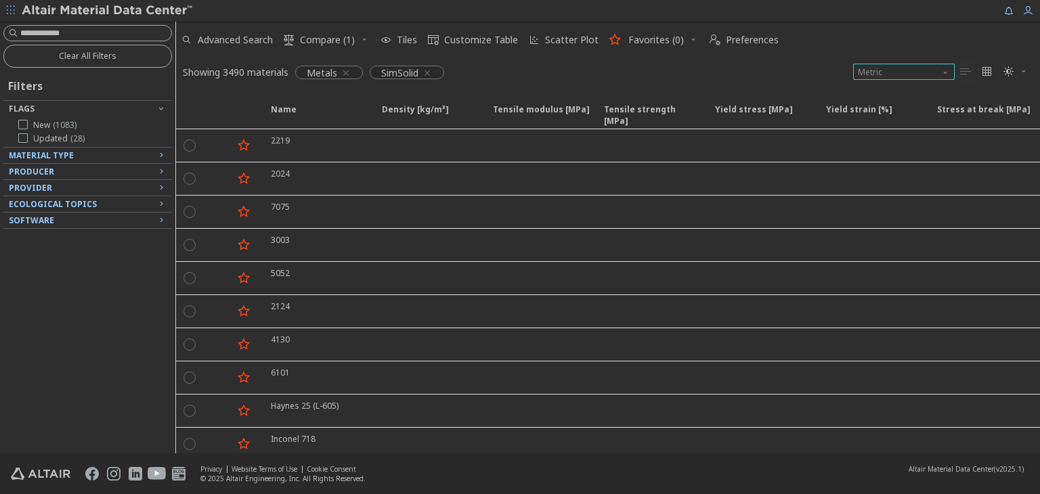
click at [933, 75] on span "Metric" at bounding box center [904, 72] width 102 height 16
click at [814, 77] on div "Showing 3490 materials Metals SimSolid Metric   " at bounding box center [608, 72] width 864 height 28
click at [100, 33] on input at bounding box center [95, 33] width 151 height 14
type input "*******"
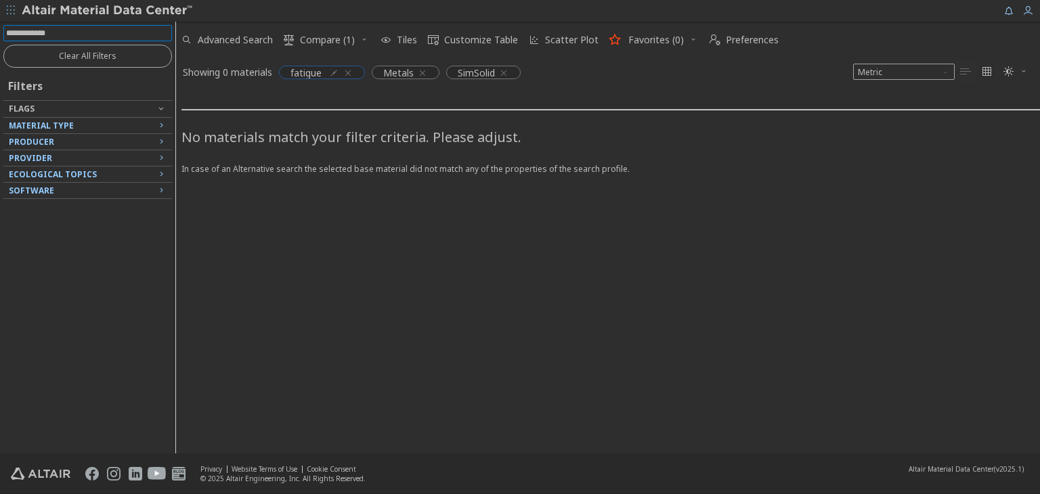
click at [353, 71] on icon "button" at bounding box center [348, 73] width 11 height 11
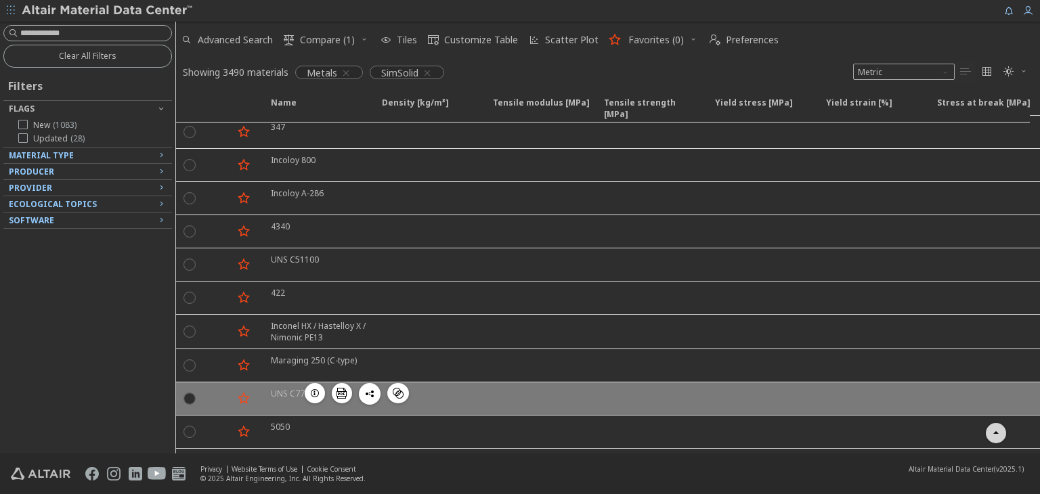
scroll to position [1422, 0]
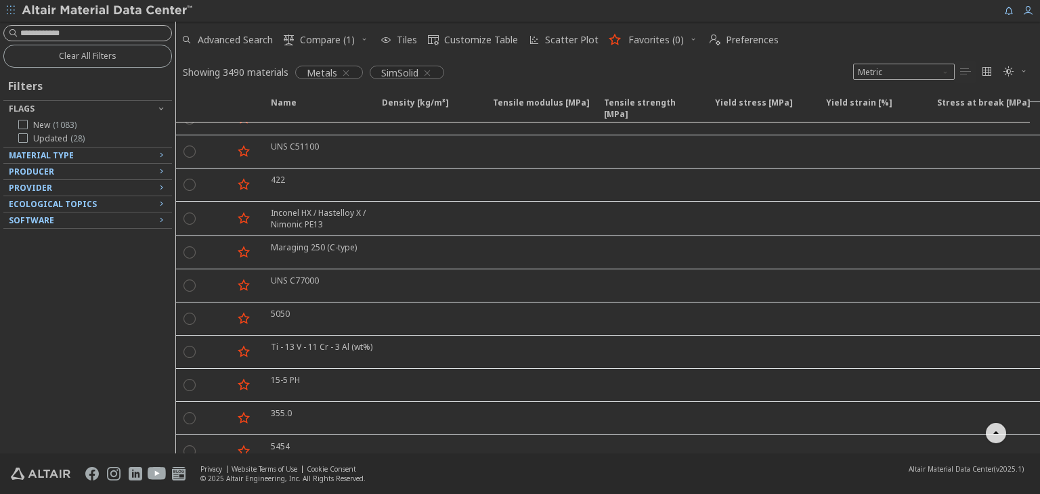
click at [54, 30] on input at bounding box center [95, 33] width 151 height 14
paste input "*********"
type input "*********"
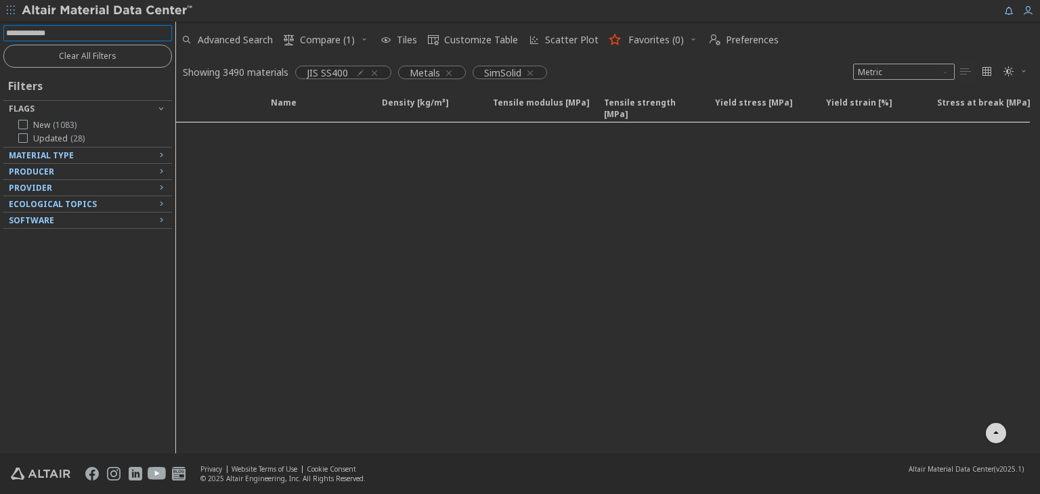
scroll to position [385, 0]
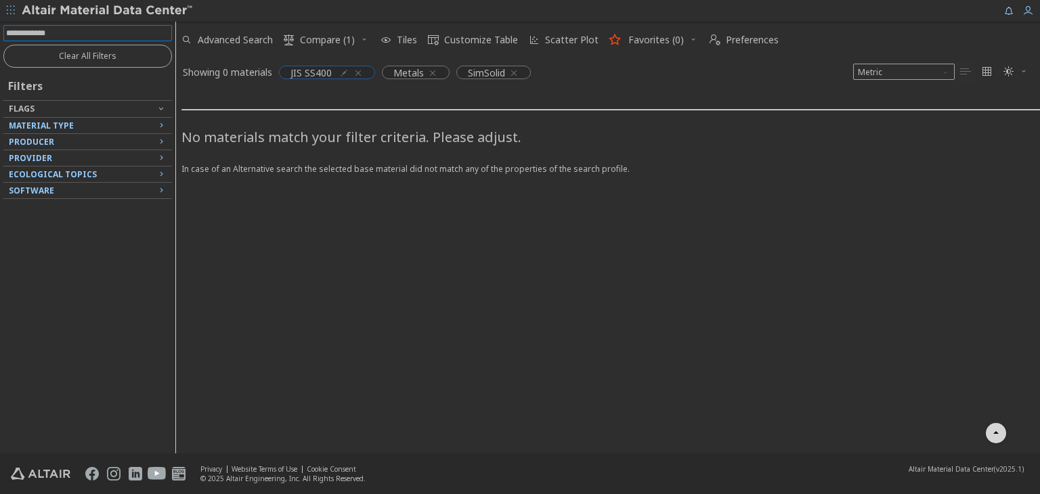
click at [358, 71] on icon "button" at bounding box center [358, 73] width 11 height 11
